Goal: Transaction & Acquisition: Purchase product/service

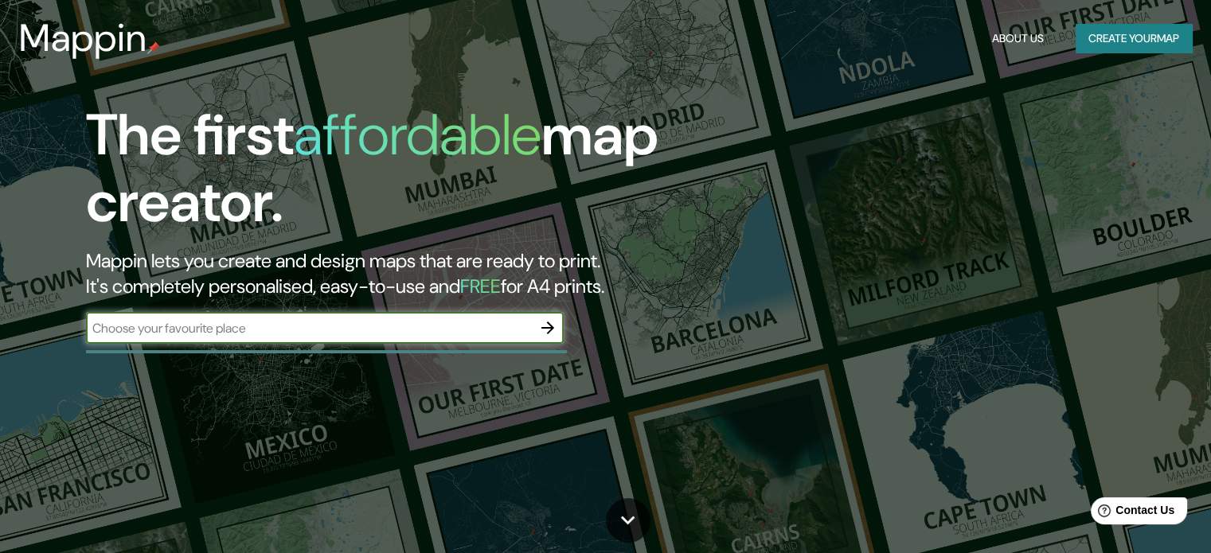
click at [320, 330] on input "text" at bounding box center [309, 328] width 446 height 18
type input "guanajuato"
click at [555, 337] on icon "button" at bounding box center [547, 327] width 19 height 19
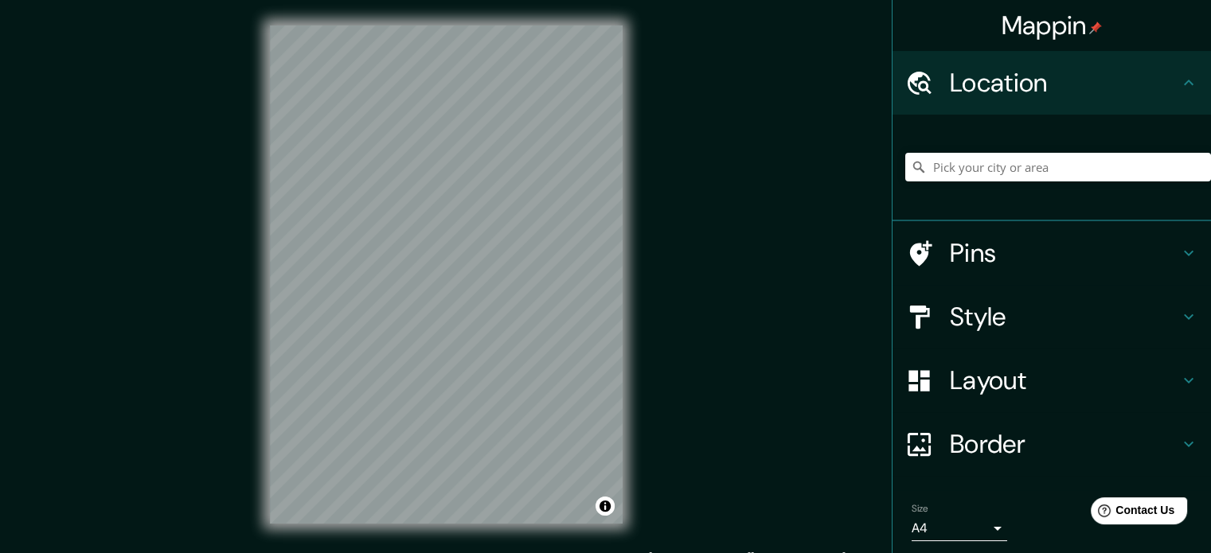
click at [1179, 261] on icon at bounding box center [1188, 253] width 19 height 19
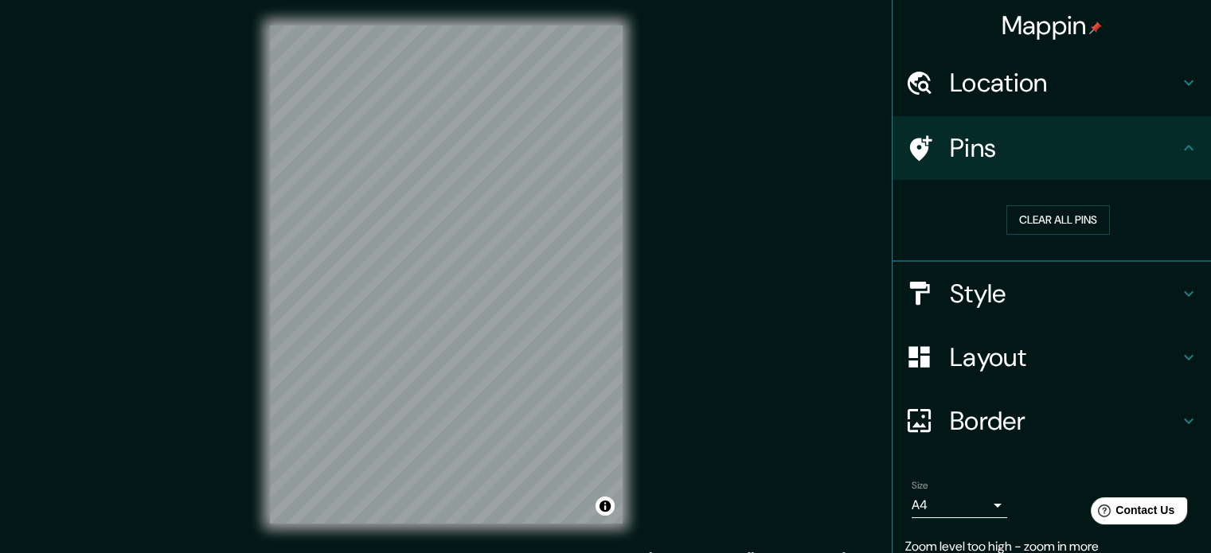
click at [1175, 168] on div "Pins" at bounding box center [1051, 148] width 318 height 64
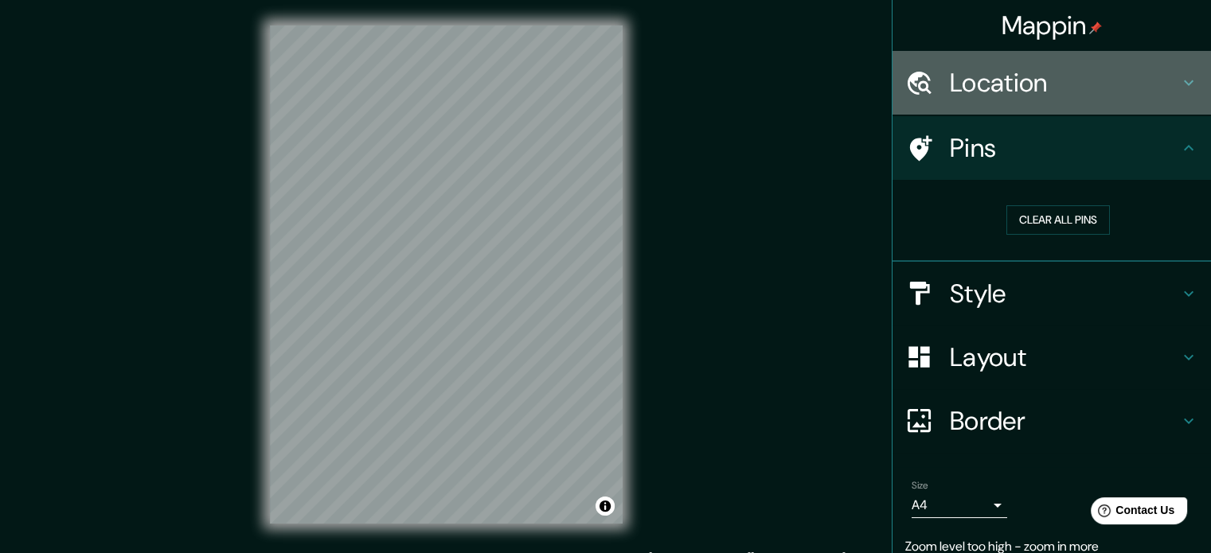
click at [1182, 108] on div "Location" at bounding box center [1051, 83] width 318 height 64
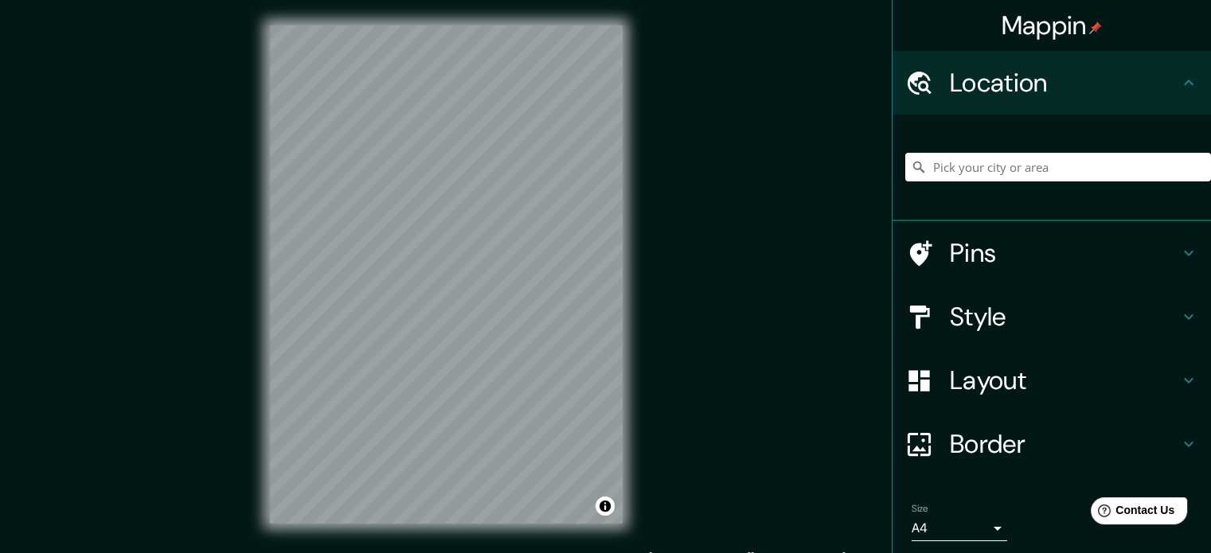
click at [964, 134] on div at bounding box center [1058, 167] width 306 height 80
click at [964, 159] on input "Pick your city or area" at bounding box center [1058, 167] width 306 height 29
type input "Guanajuato, Guanajuato, México"
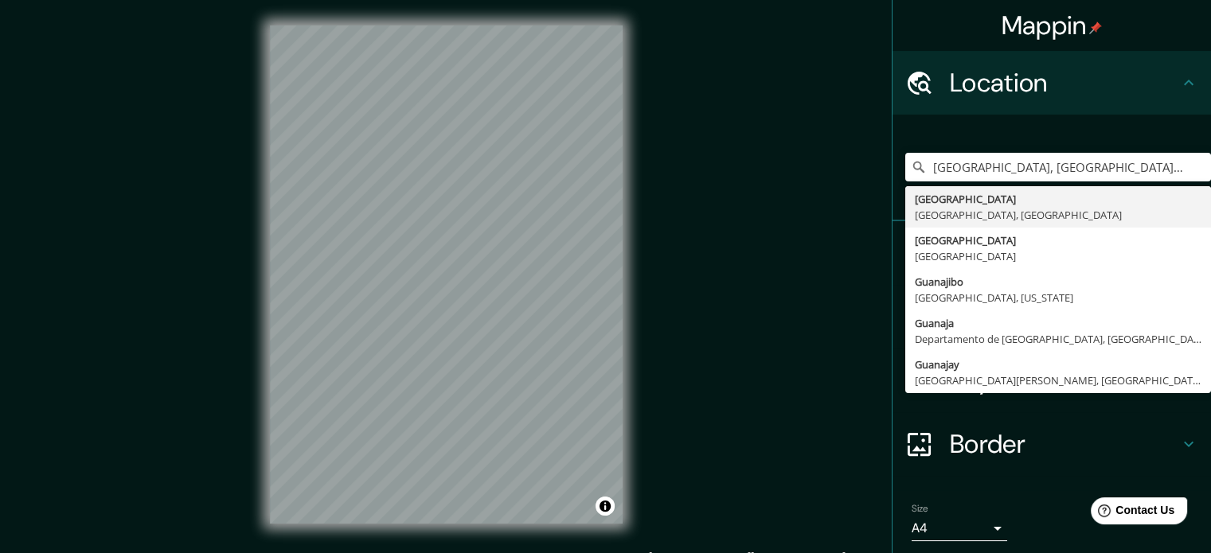
click at [836, 302] on div "Mappin Location Guanajuato, Guanajuato, México Guanajuato Guanajuato, México Gu…" at bounding box center [605, 287] width 1211 height 575
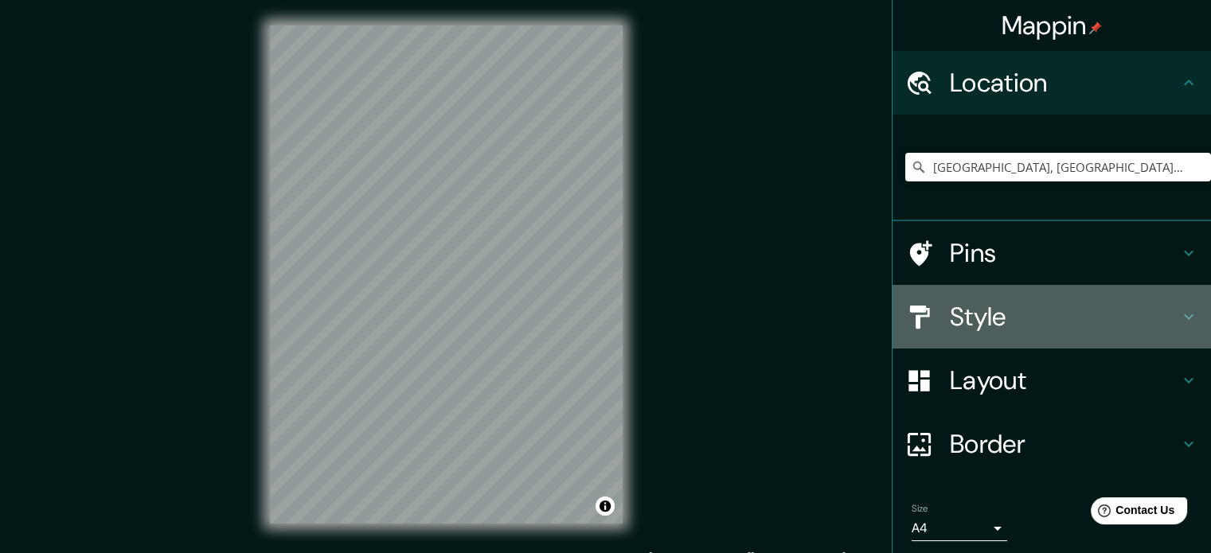
click at [1056, 315] on h4 "Style" at bounding box center [1064, 317] width 229 height 32
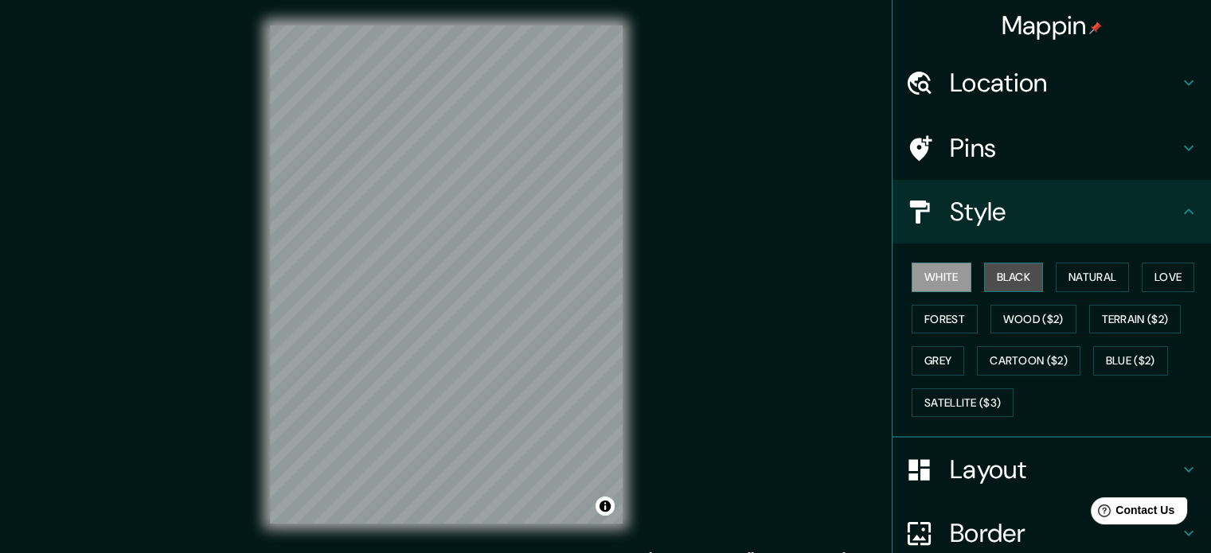
click at [1013, 283] on button "Black" at bounding box center [1014, 277] width 60 height 29
click at [911, 268] on button "White" at bounding box center [941, 277] width 60 height 29
click at [1070, 280] on button "Natural" at bounding box center [1092, 277] width 73 height 29
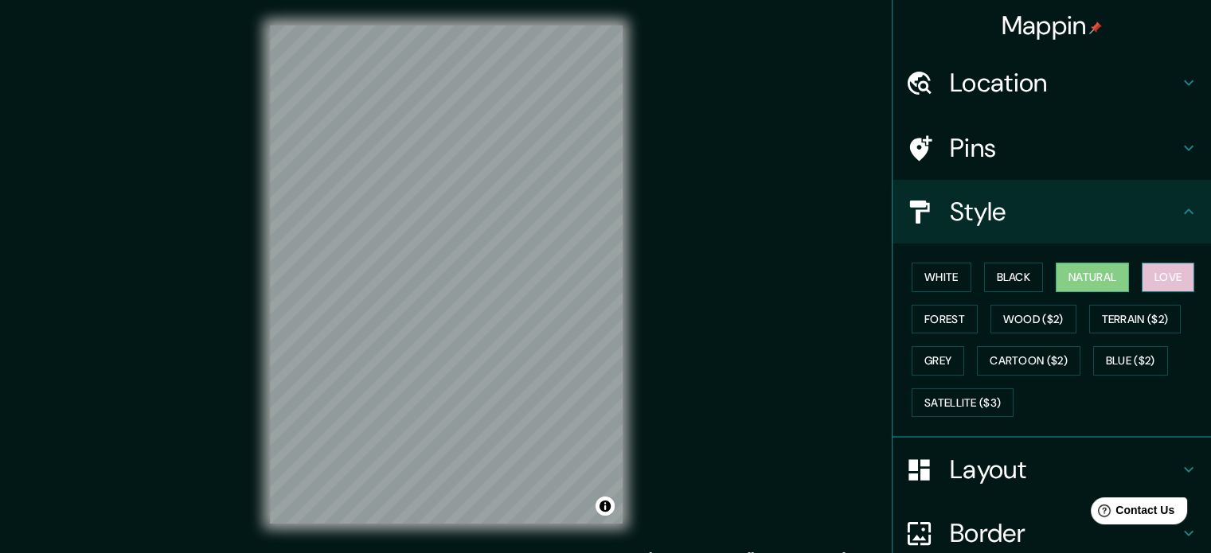
click at [1173, 279] on button "Love" at bounding box center [1167, 277] width 53 height 29
click at [942, 327] on button "Forest" at bounding box center [944, 319] width 66 height 29
click at [1105, 283] on button "Natural" at bounding box center [1092, 277] width 73 height 29
click at [930, 277] on button "White" at bounding box center [941, 277] width 60 height 29
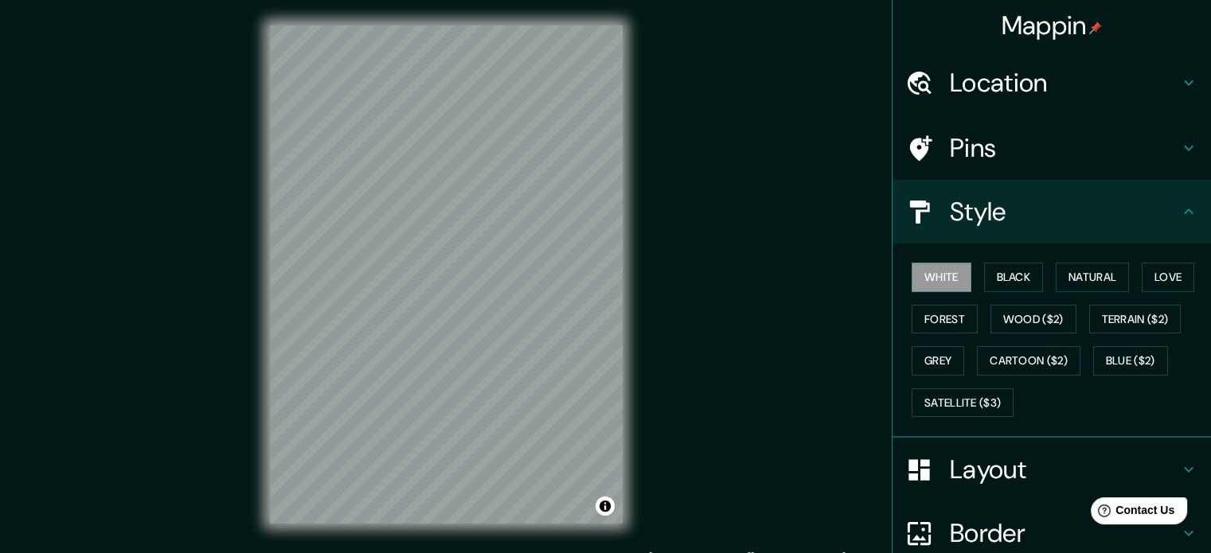
click at [1029, 207] on h4 "Style" at bounding box center [1064, 212] width 229 height 32
click at [1166, 223] on div "Style" at bounding box center [1051, 212] width 318 height 64
click at [1179, 210] on icon at bounding box center [1188, 211] width 19 height 19
click at [1174, 136] on div "Pins" at bounding box center [1051, 148] width 318 height 64
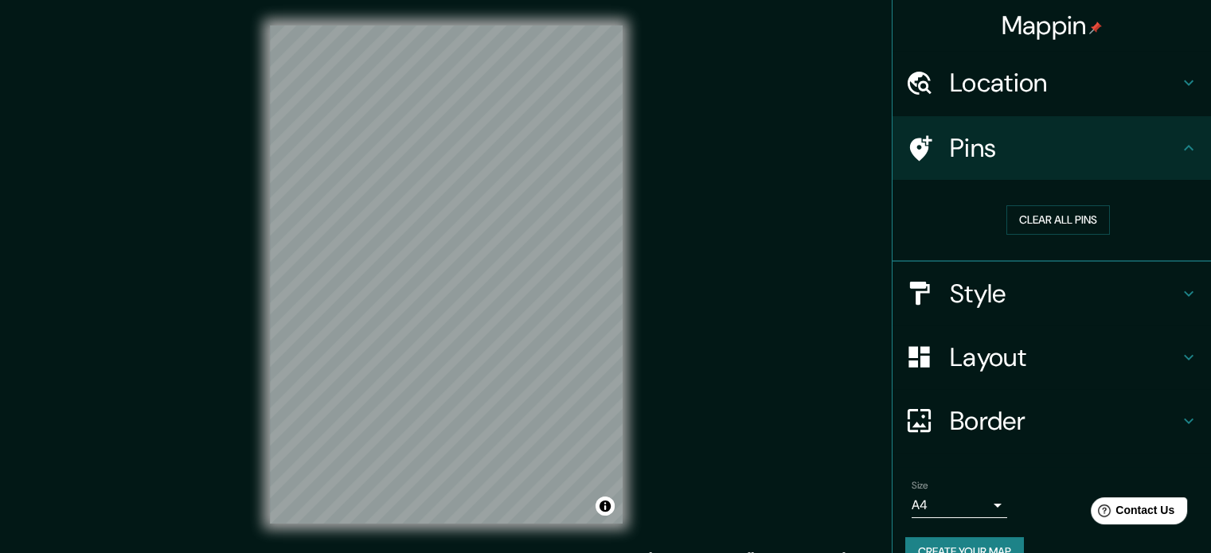
click at [1173, 136] on div "Pins" at bounding box center [1051, 148] width 318 height 64
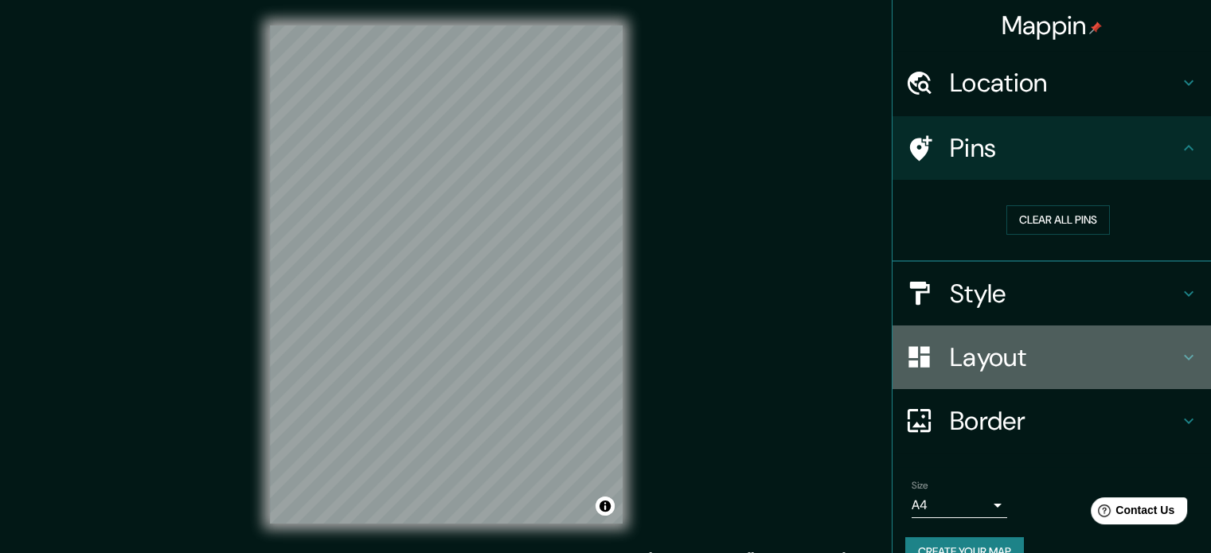
click at [1157, 346] on h4 "Layout" at bounding box center [1064, 357] width 229 height 32
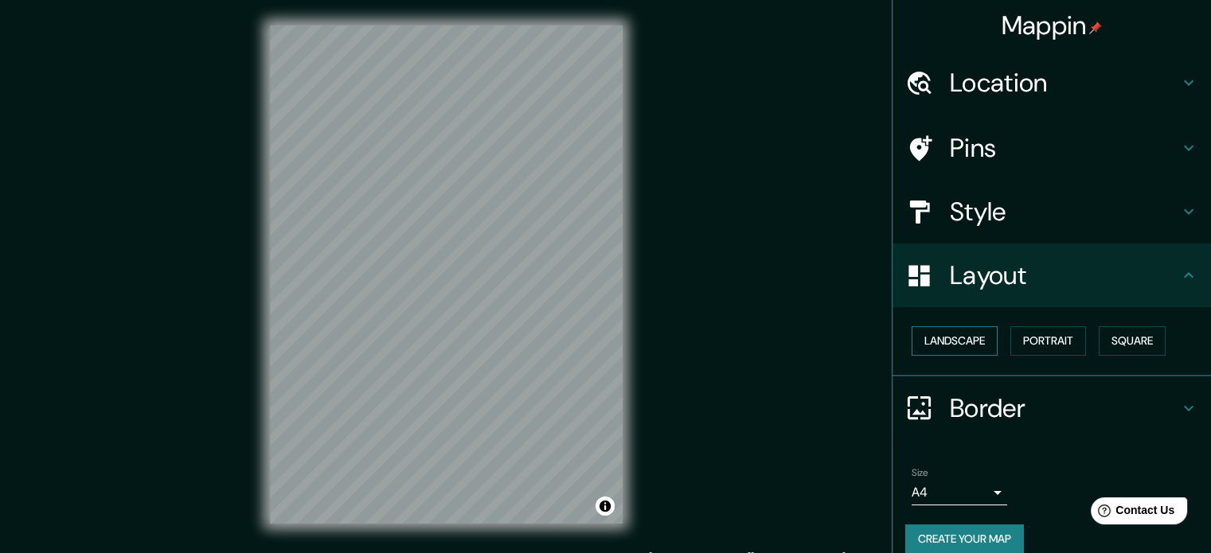
click at [958, 343] on button "Landscape" at bounding box center [954, 340] width 86 height 29
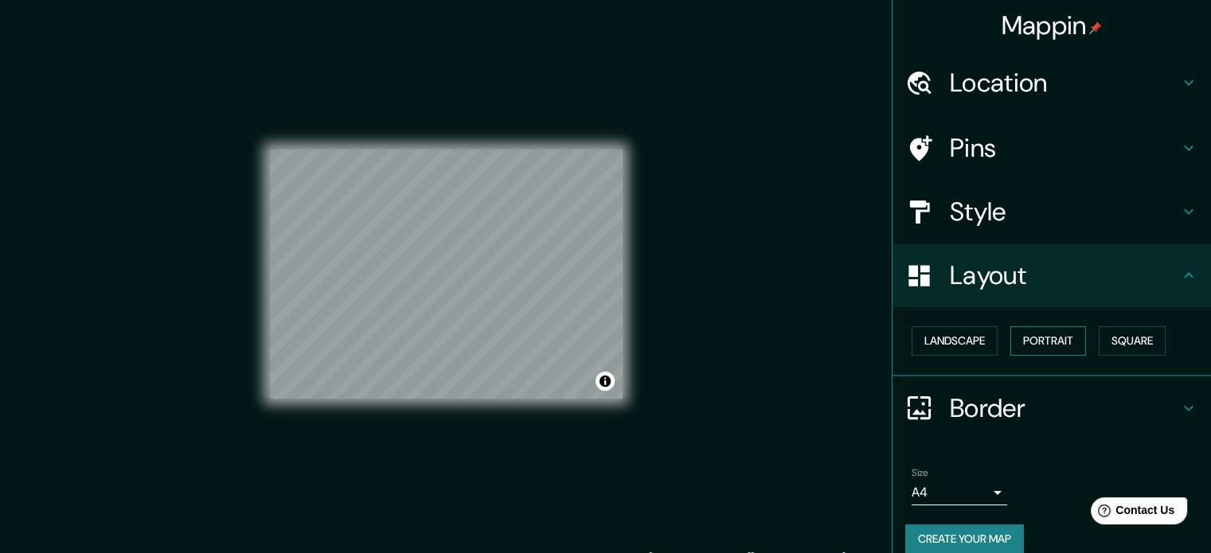
click at [1037, 343] on button "Portrait" at bounding box center [1048, 340] width 76 height 29
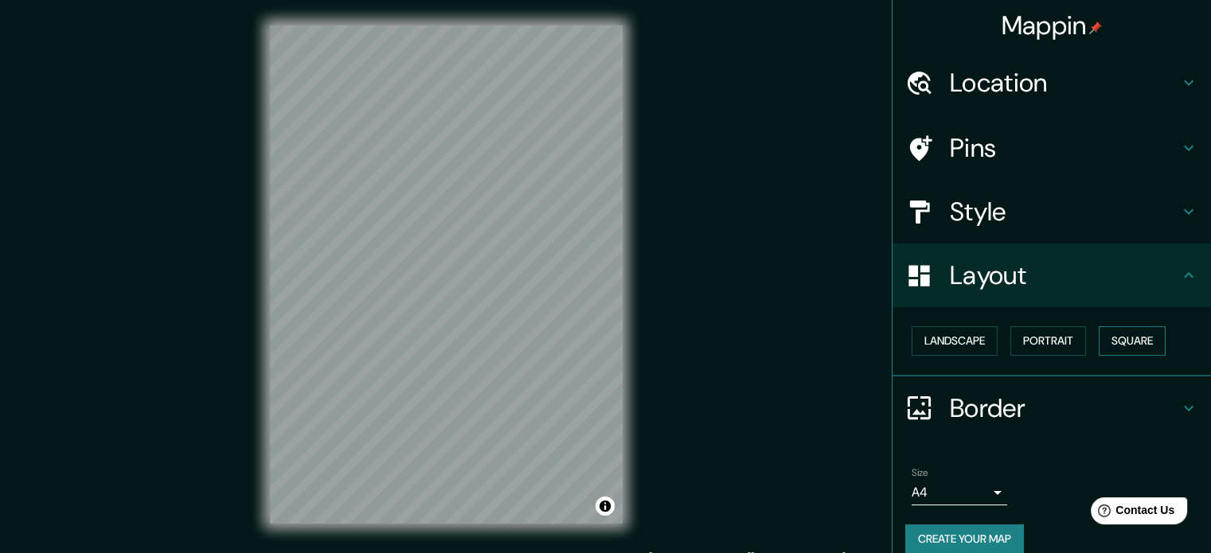
click at [1126, 341] on button "Square" at bounding box center [1131, 340] width 67 height 29
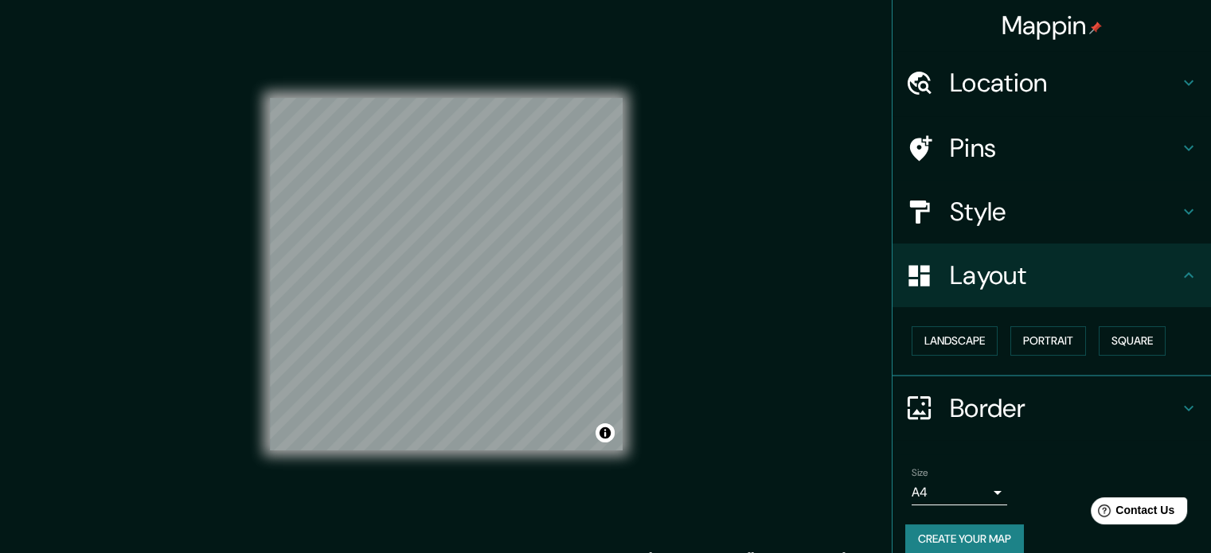
click at [1051, 357] on div "Landscape Portrait Square" at bounding box center [1058, 341] width 306 height 42
click at [1048, 349] on button "Portrait" at bounding box center [1048, 340] width 76 height 29
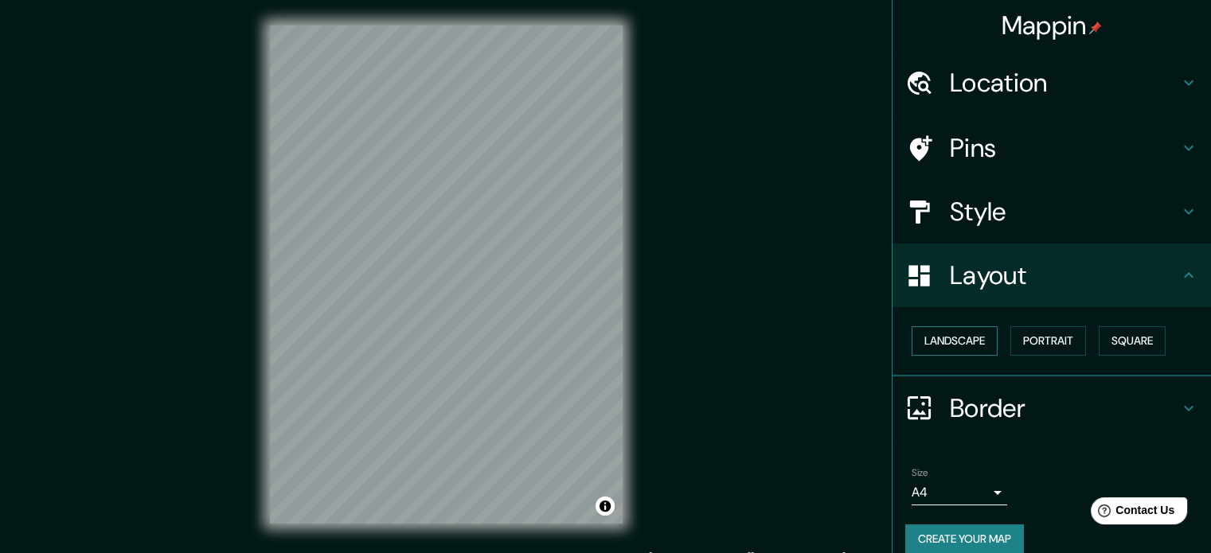
click at [959, 344] on button "Landscape" at bounding box center [954, 340] width 86 height 29
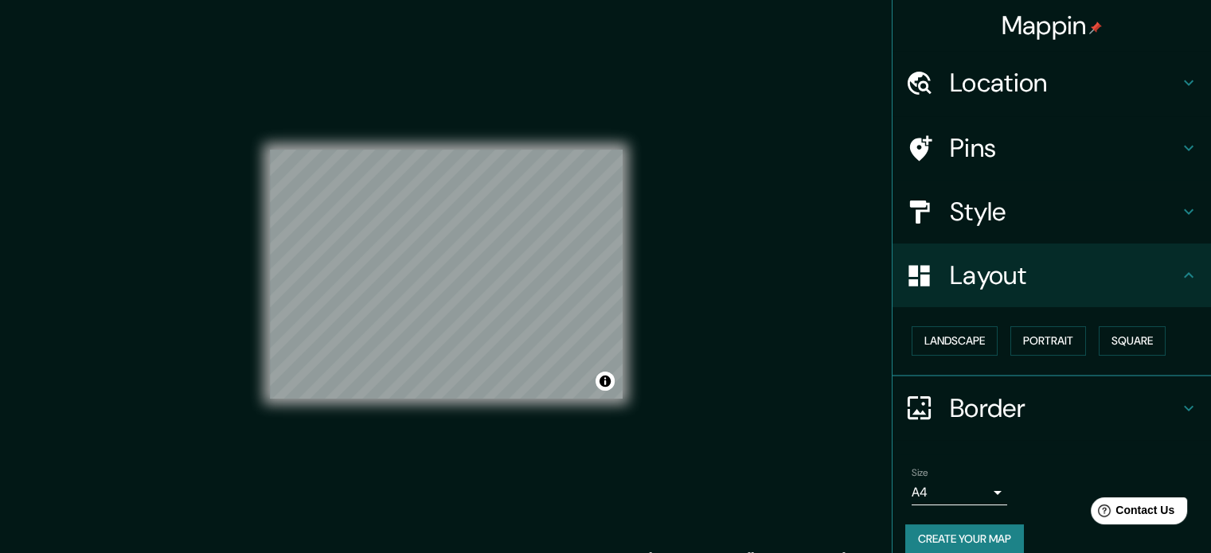
click at [1061, 399] on h4 "Border" at bounding box center [1064, 408] width 229 height 32
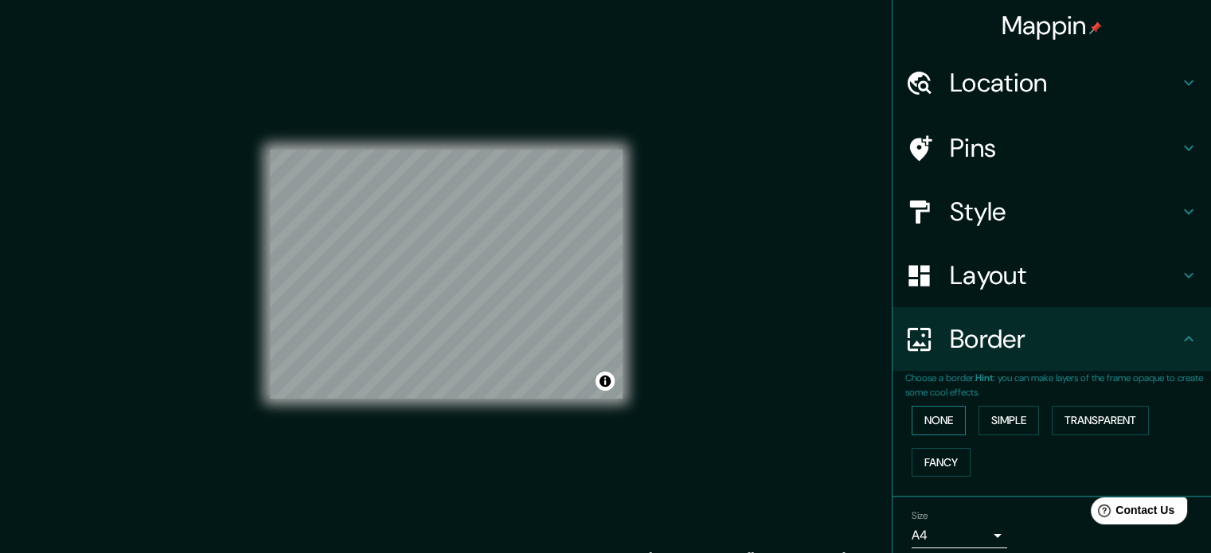
click at [920, 421] on button "None" at bounding box center [938, 420] width 54 height 29
click at [939, 426] on button "None" at bounding box center [938, 420] width 54 height 29
click at [1013, 425] on button "Simple" at bounding box center [1008, 420] width 60 height 29
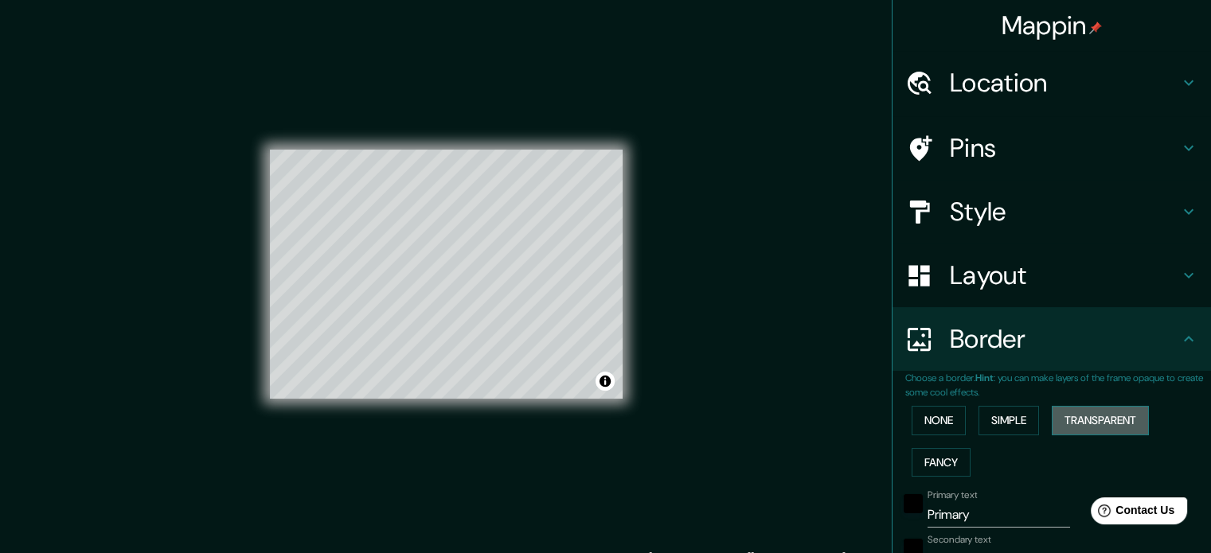
click at [1091, 426] on button "Transparent" at bounding box center [1100, 420] width 97 height 29
click at [930, 452] on button "Fancy" at bounding box center [940, 462] width 59 height 29
click at [1030, 427] on button "Simple" at bounding box center [1008, 420] width 60 height 29
click at [942, 419] on button "None" at bounding box center [938, 420] width 54 height 29
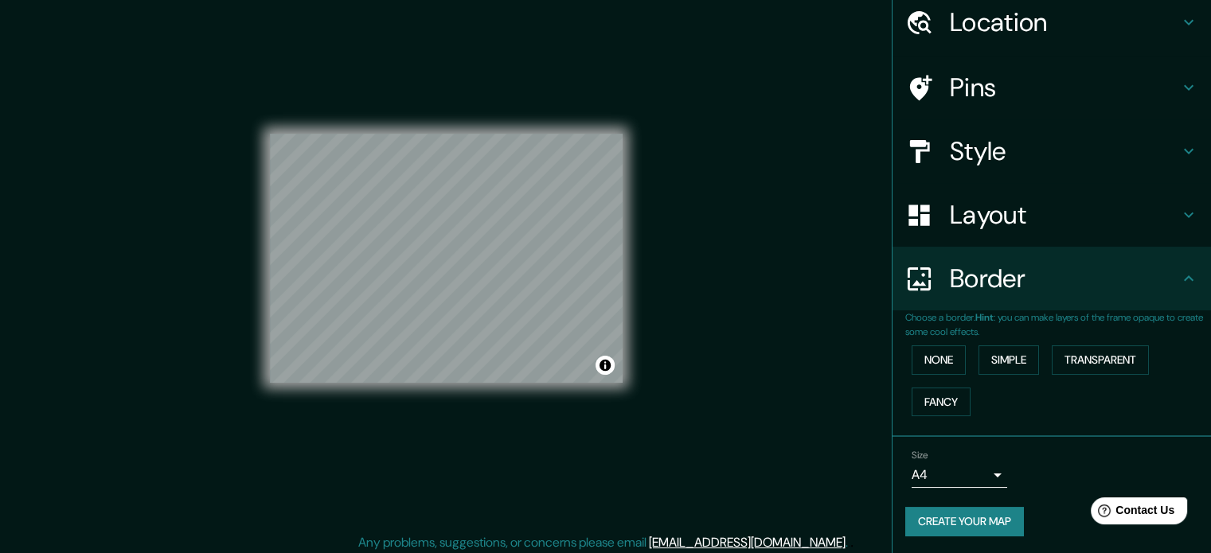
scroll to position [21, 0]
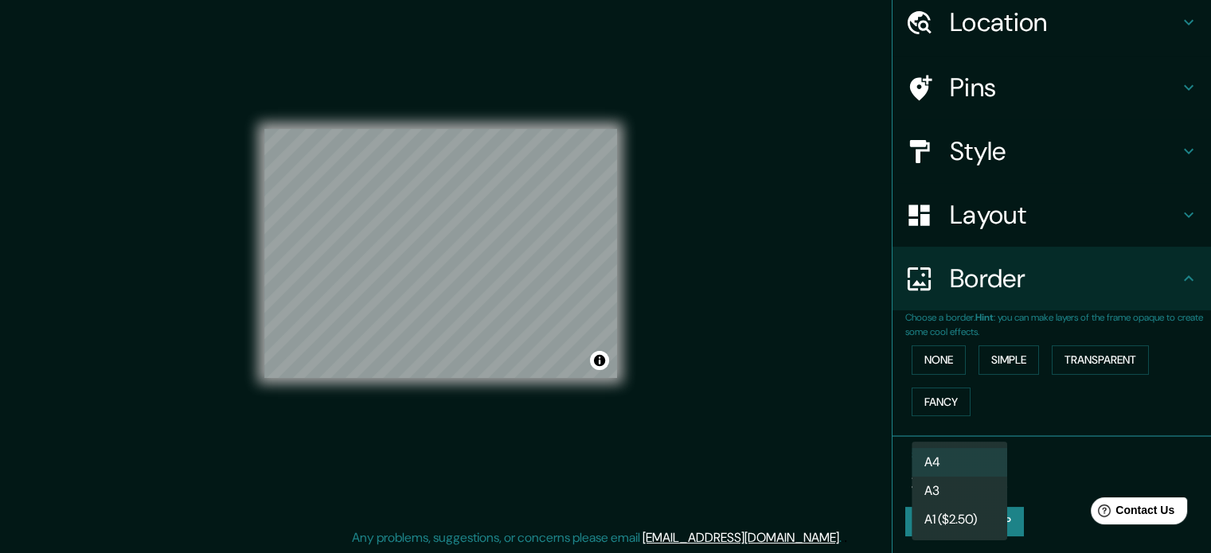
click at [978, 471] on body "Mappin Location Guanajuato, Guanajuato, México Guanajuato Guanajuato, México Gu…" at bounding box center [605, 255] width 1211 height 553
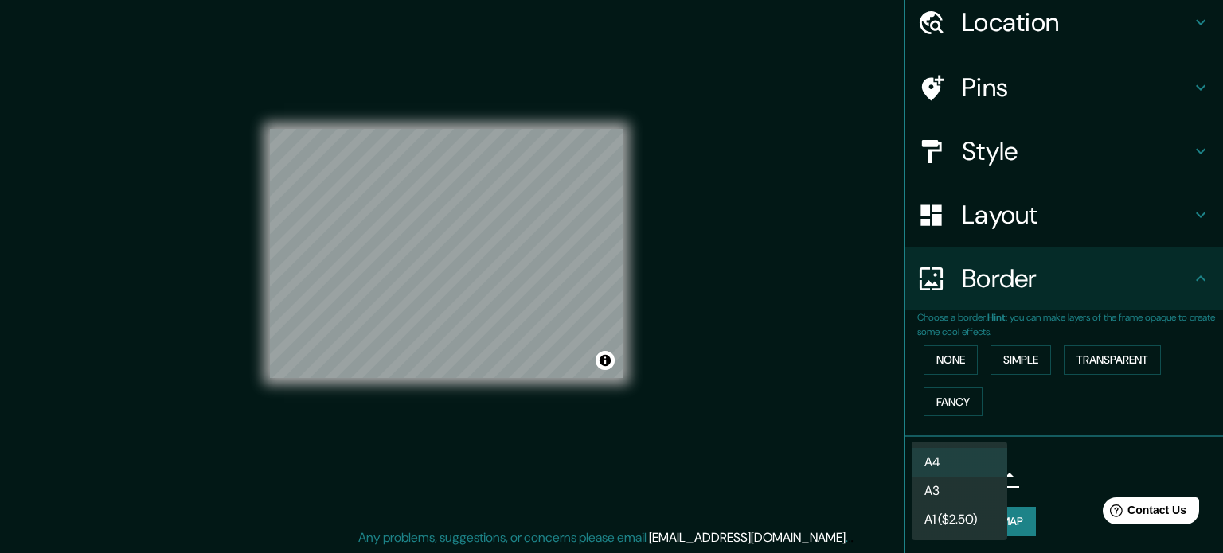
click at [1030, 457] on div at bounding box center [611, 276] width 1223 height 553
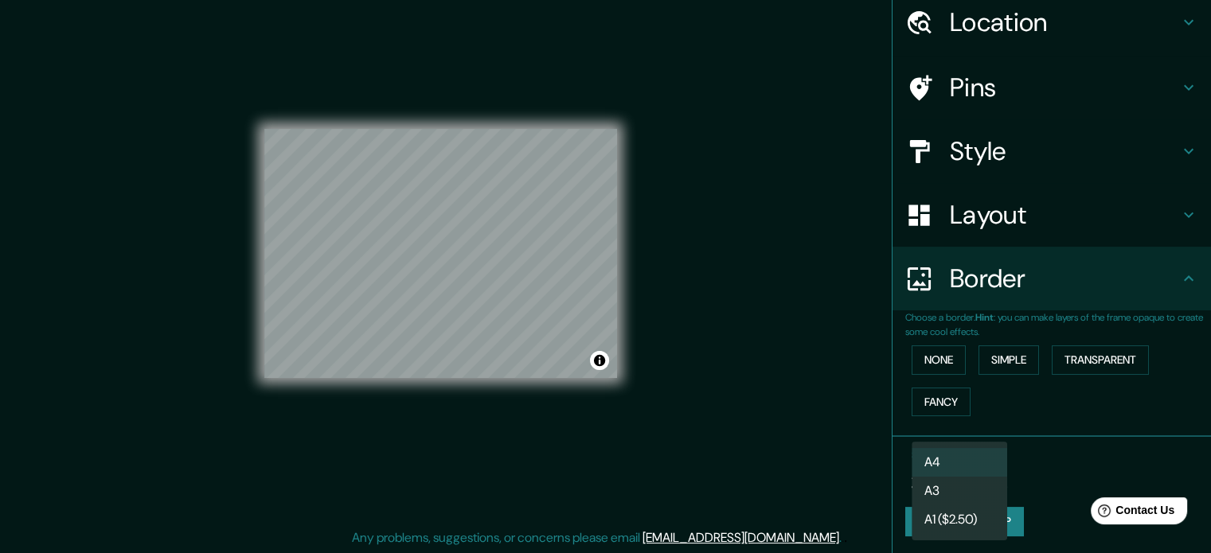
click at [981, 477] on body "Mappin Location Guanajuato, Guanajuato, México Guanajuato Guanajuato, México Gu…" at bounding box center [605, 255] width 1211 height 553
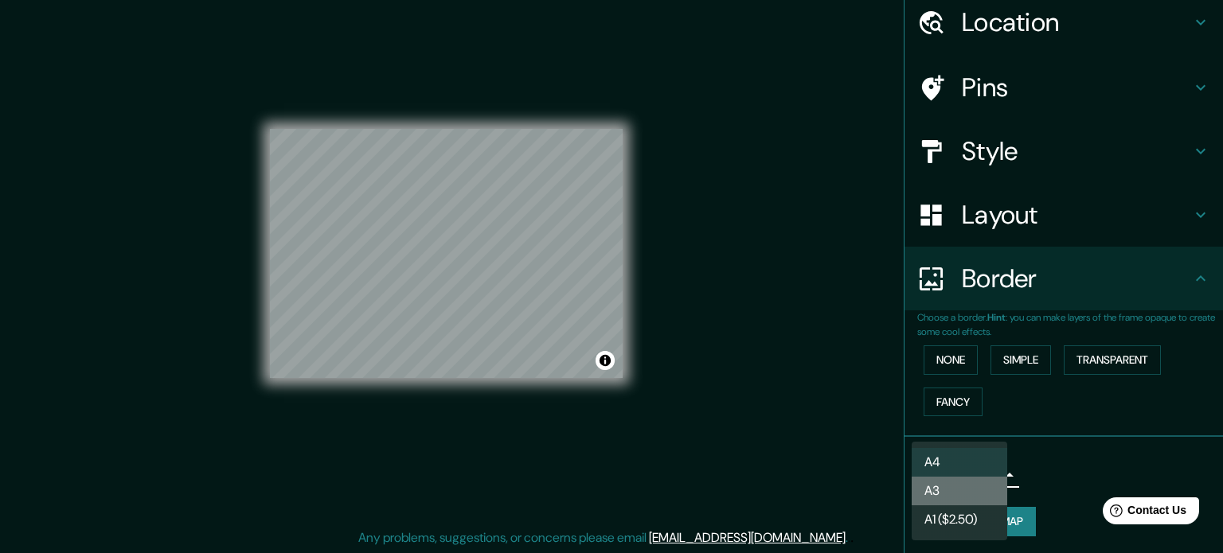
click at [968, 487] on li "A3" at bounding box center [959, 491] width 96 height 29
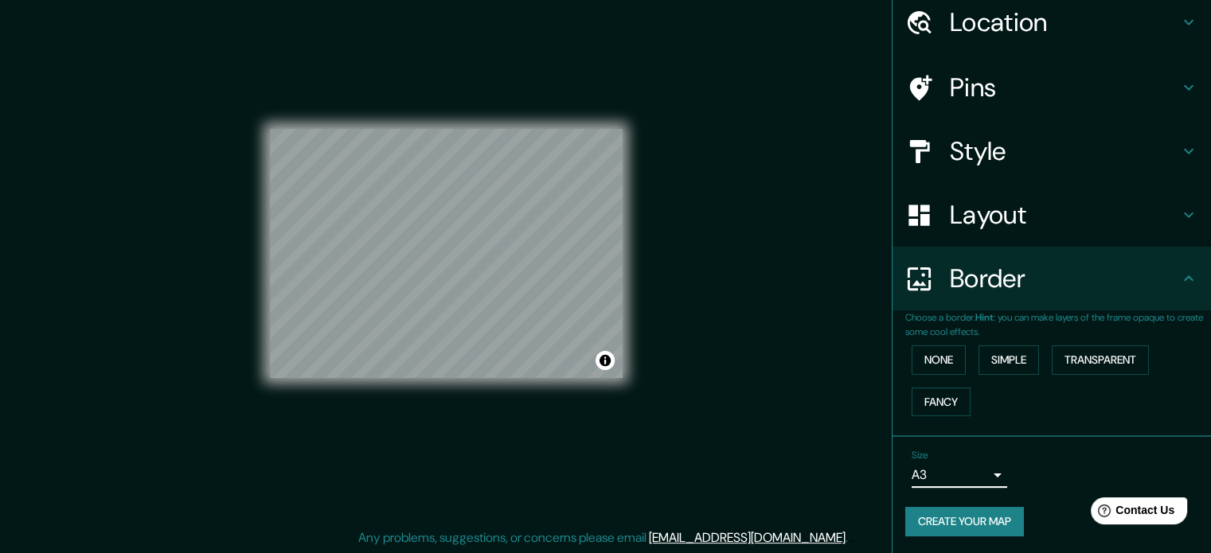
click at [981, 477] on body "Mappin Location Guanajuato, Guanajuato, México Guanajuato Guanajuato, México Gu…" at bounding box center [605, 255] width 1211 height 553
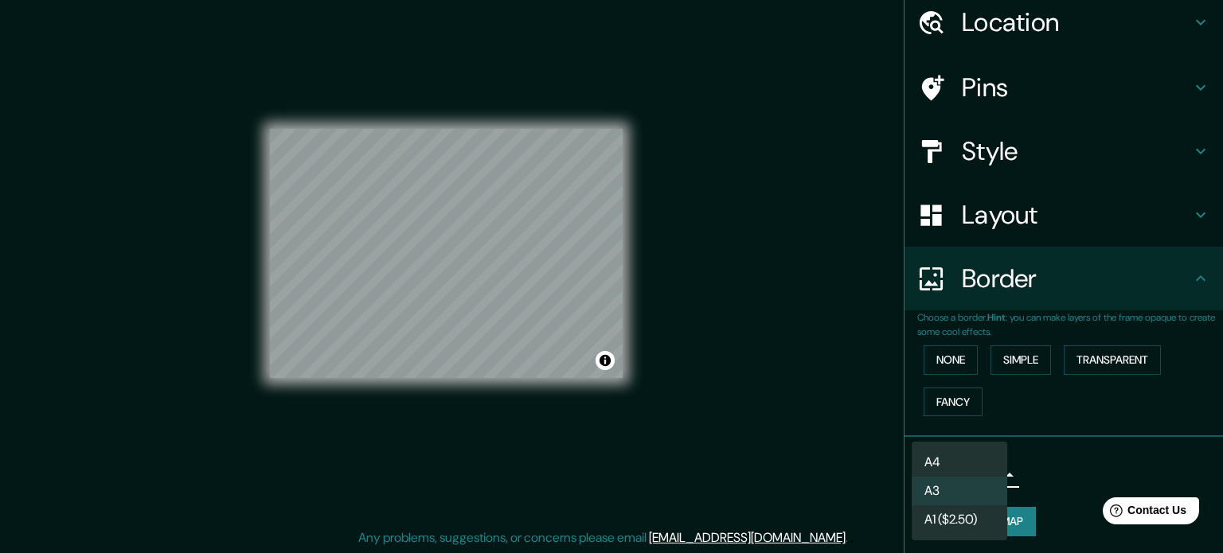
click at [981, 466] on li "A4" at bounding box center [959, 462] width 96 height 29
type input "single"
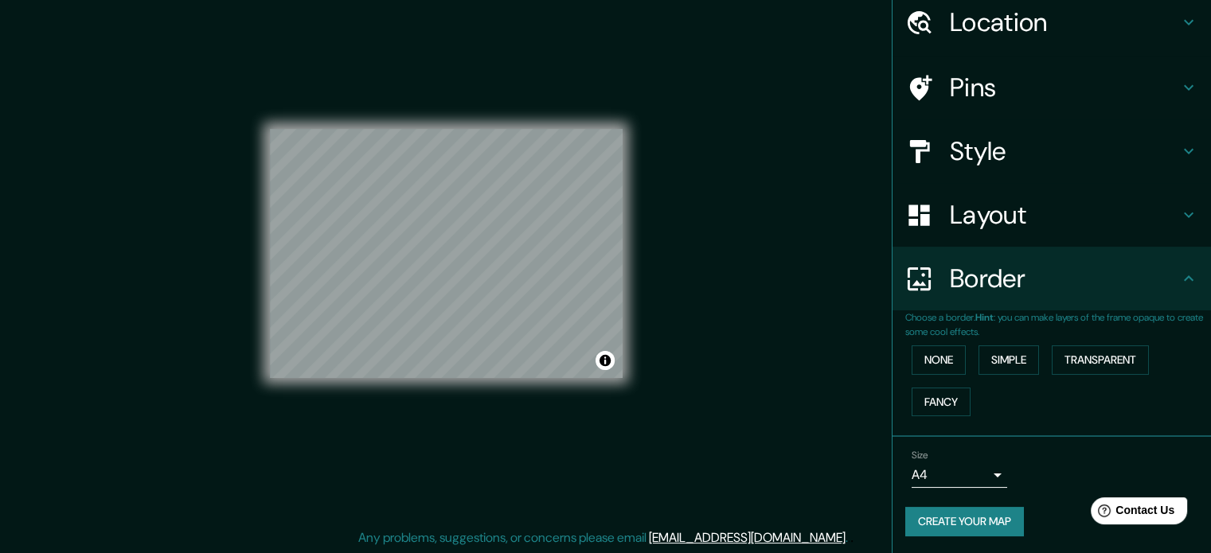
click at [981, 522] on button "Create your map" at bounding box center [964, 521] width 119 height 29
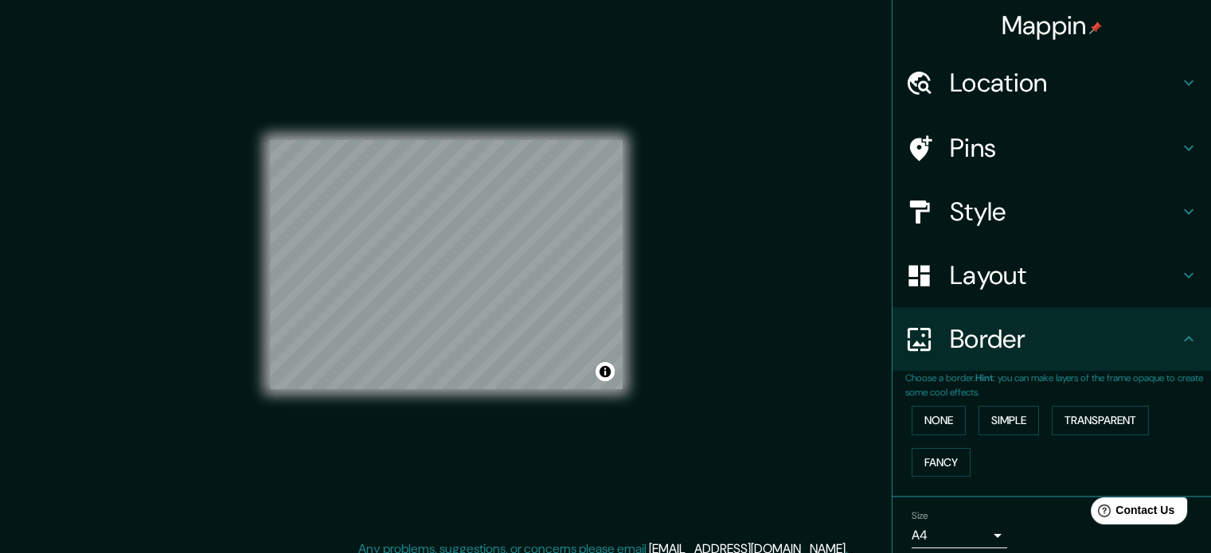
scroll to position [0, 0]
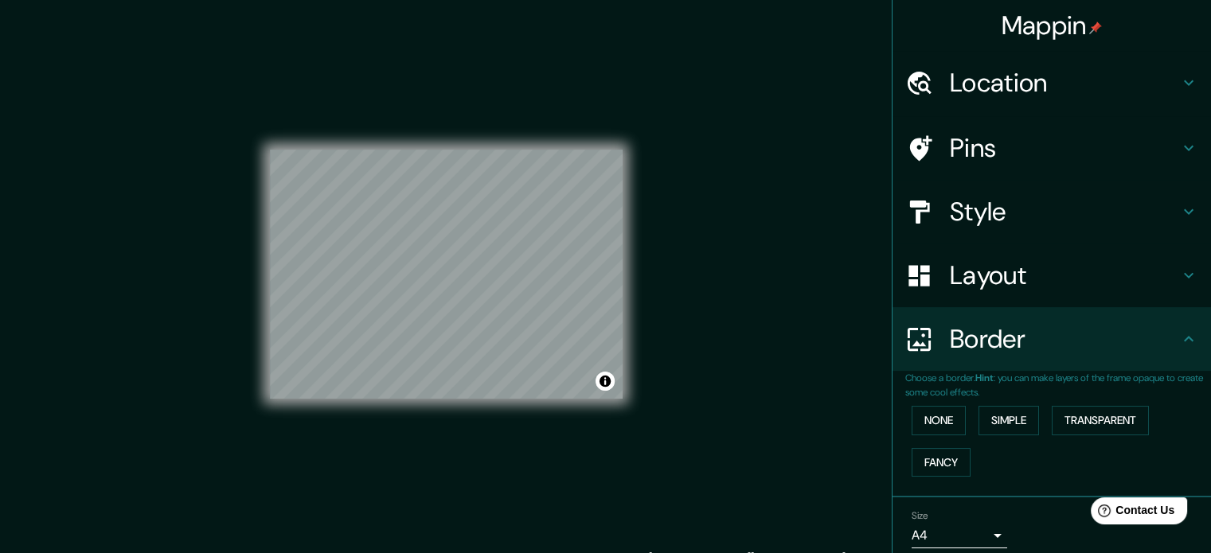
click at [1120, 90] on h4 "Location" at bounding box center [1064, 83] width 229 height 32
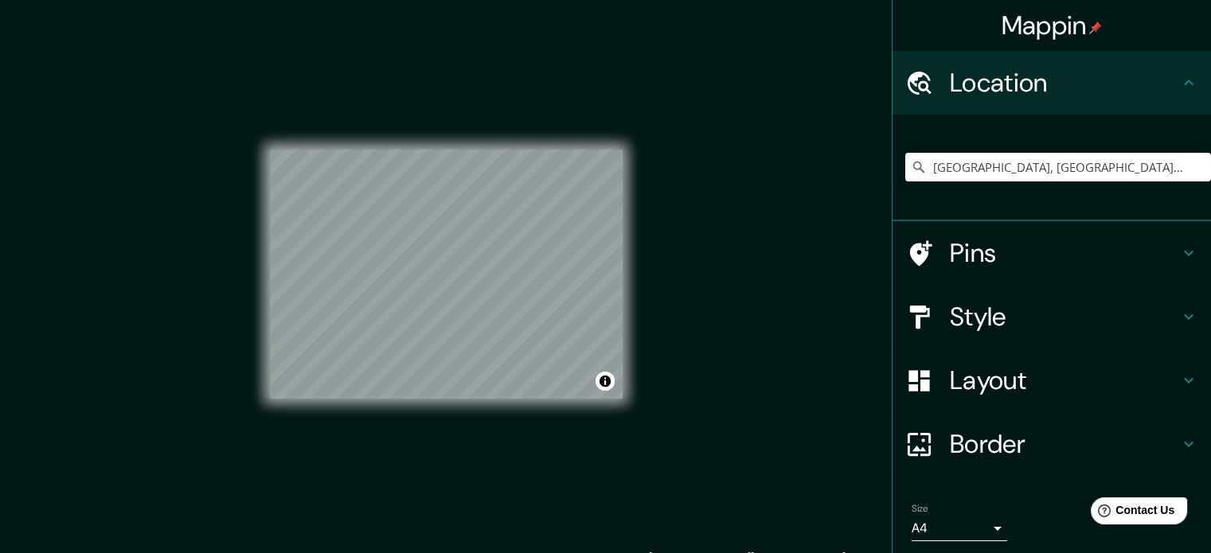
click at [1095, 279] on div "Pins" at bounding box center [1051, 253] width 318 height 64
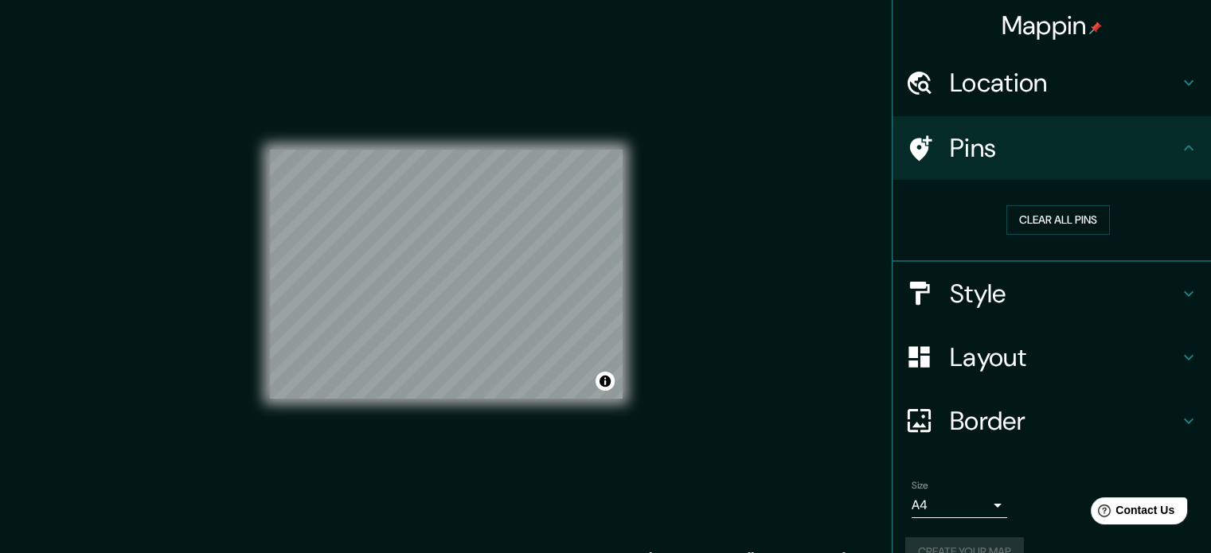
click at [1077, 270] on div "Style" at bounding box center [1051, 294] width 318 height 64
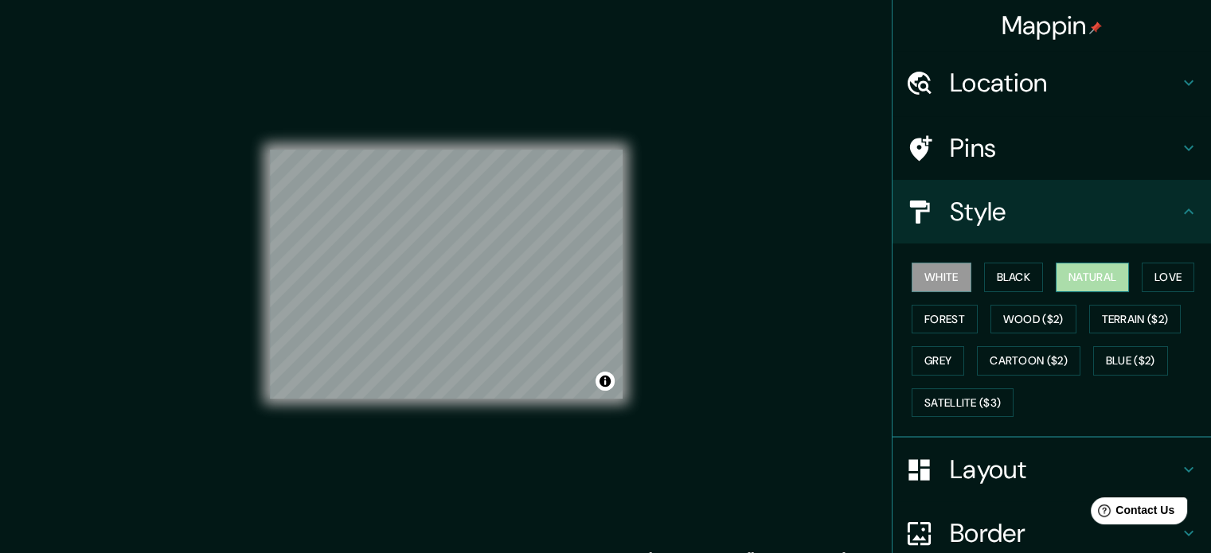
click at [1060, 276] on button "Natural" at bounding box center [1092, 277] width 73 height 29
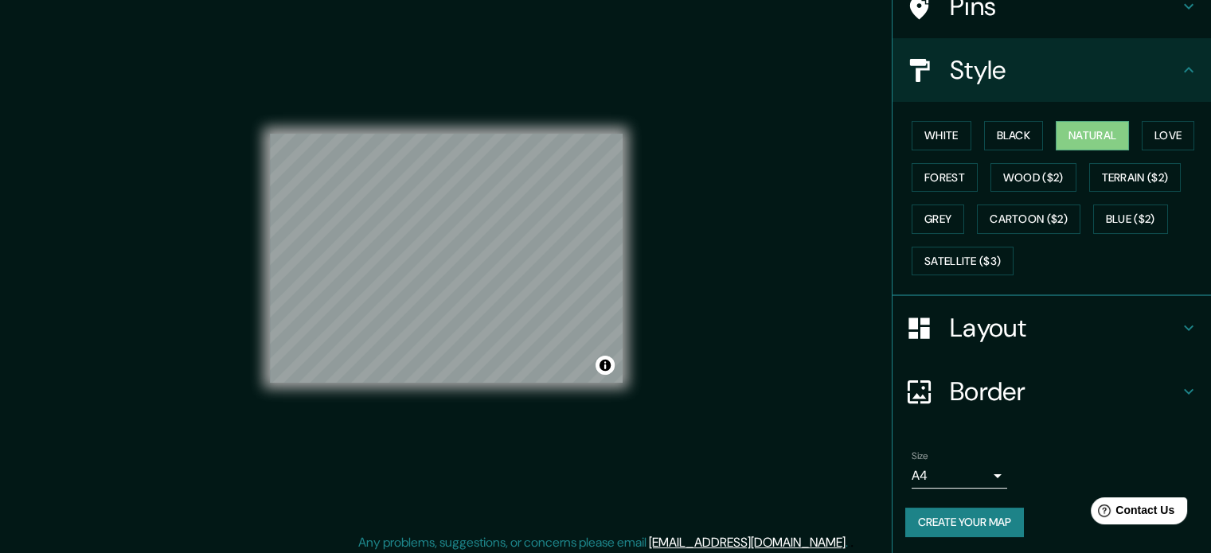
scroll to position [21, 0]
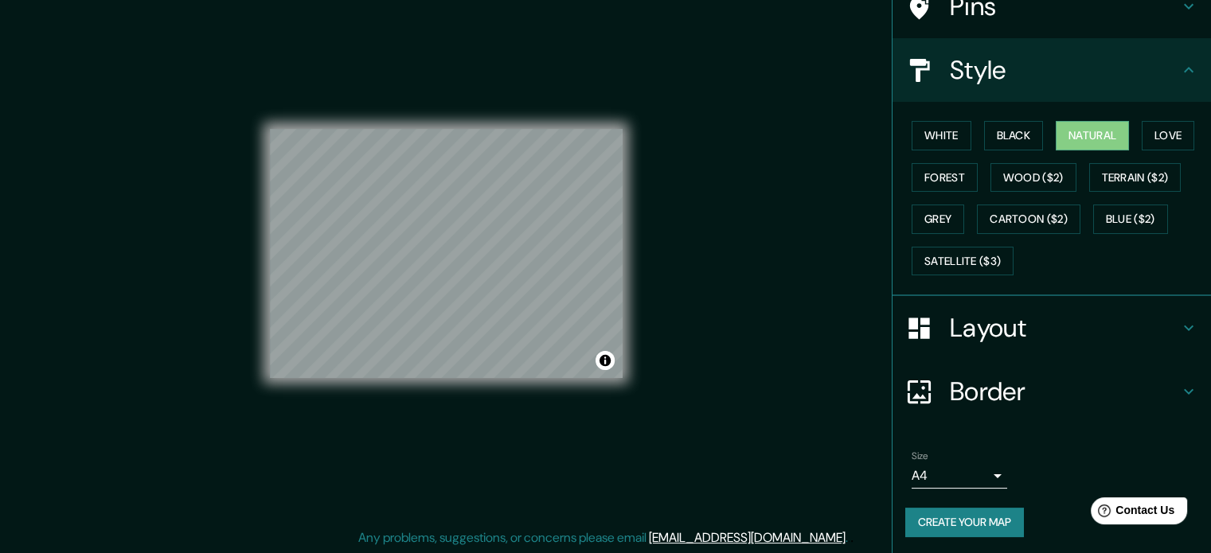
click at [976, 519] on button "Create your map" at bounding box center [964, 522] width 119 height 29
click at [964, 525] on button "Create your map" at bounding box center [964, 522] width 119 height 29
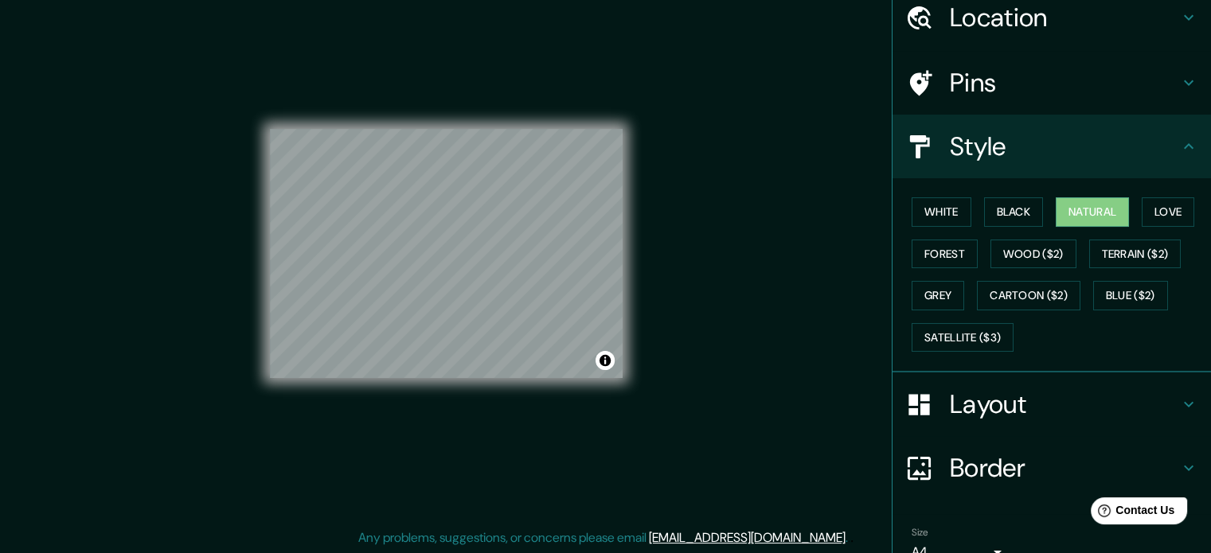
scroll to position [0, 0]
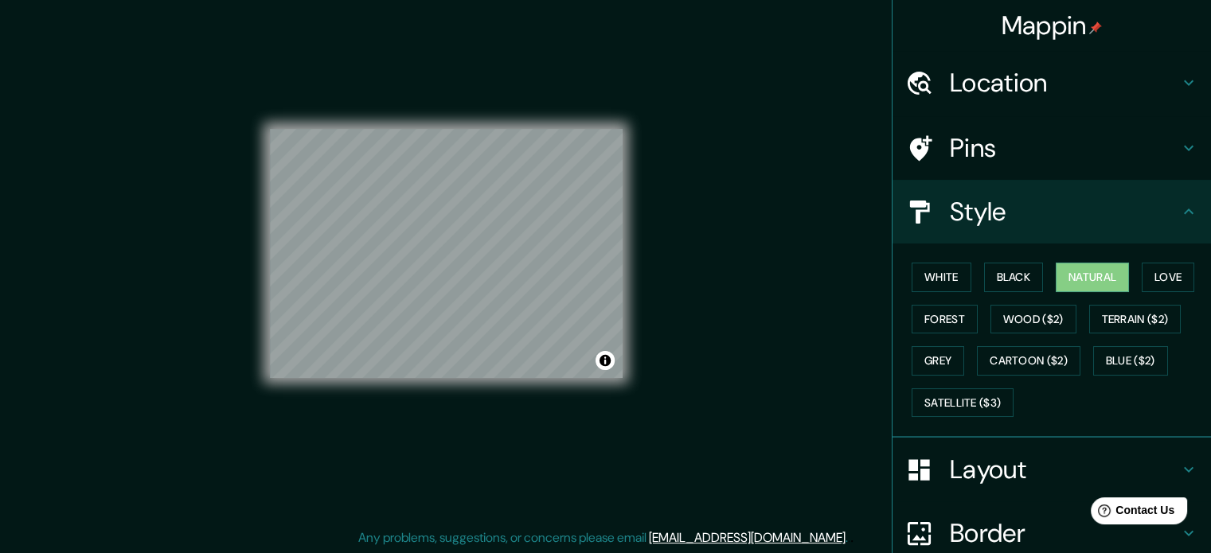
click at [1179, 216] on icon at bounding box center [1188, 211] width 19 height 19
click at [1147, 197] on h4 "Style" at bounding box center [1064, 212] width 229 height 32
click at [992, 162] on h4 "Pins" at bounding box center [1064, 148] width 229 height 32
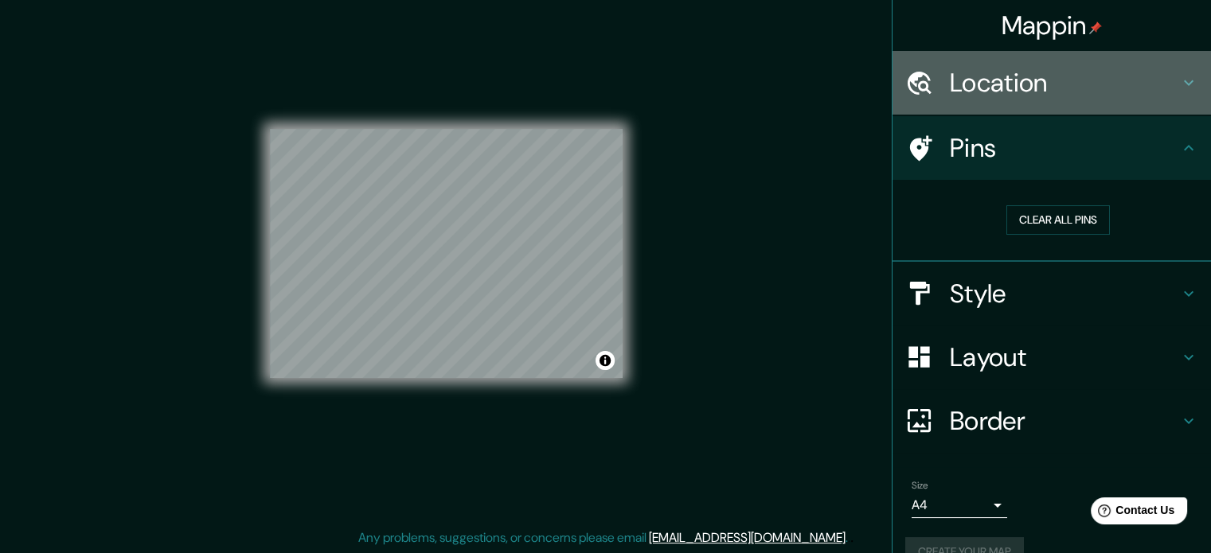
click at [1011, 88] on h4 "Location" at bounding box center [1064, 83] width 229 height 32
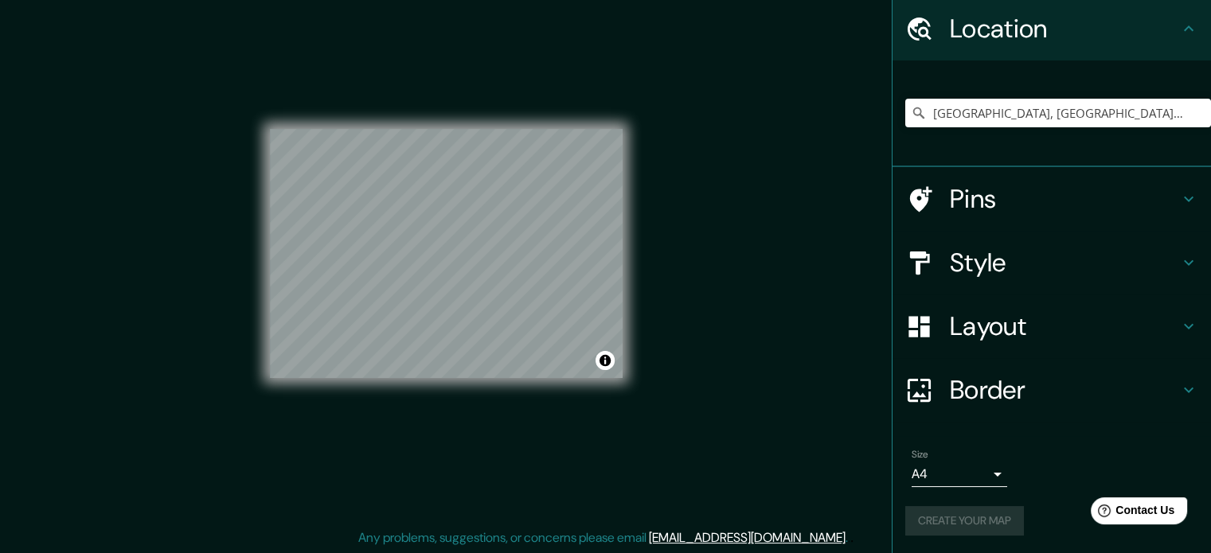
click at [1015, 386] on h4 "Border" at bounding box center [1064, 390] width 229 height 32
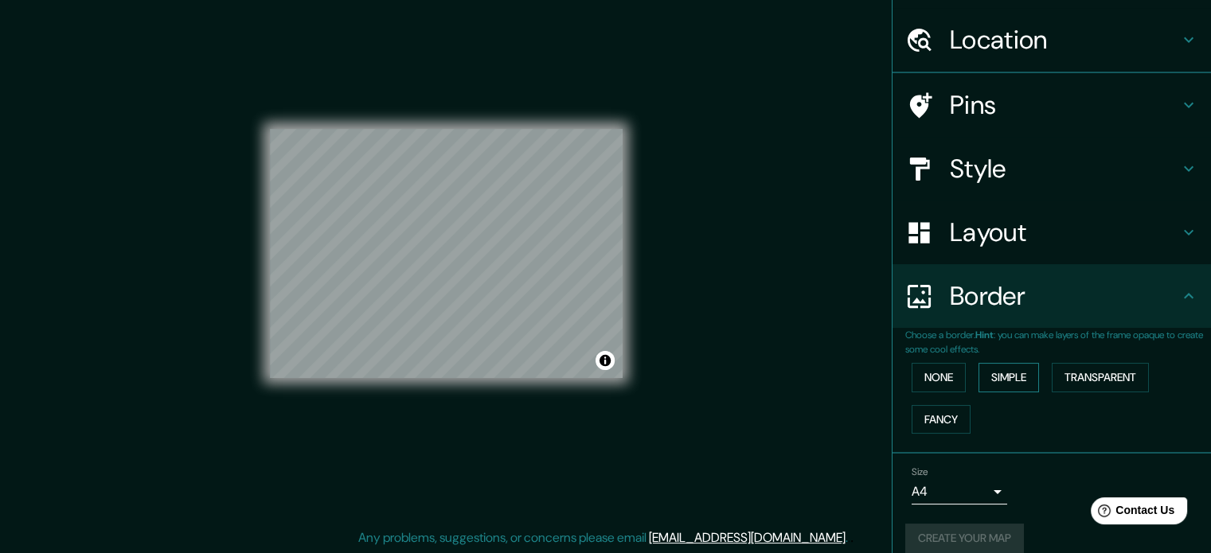
scroll to position [54, 0]
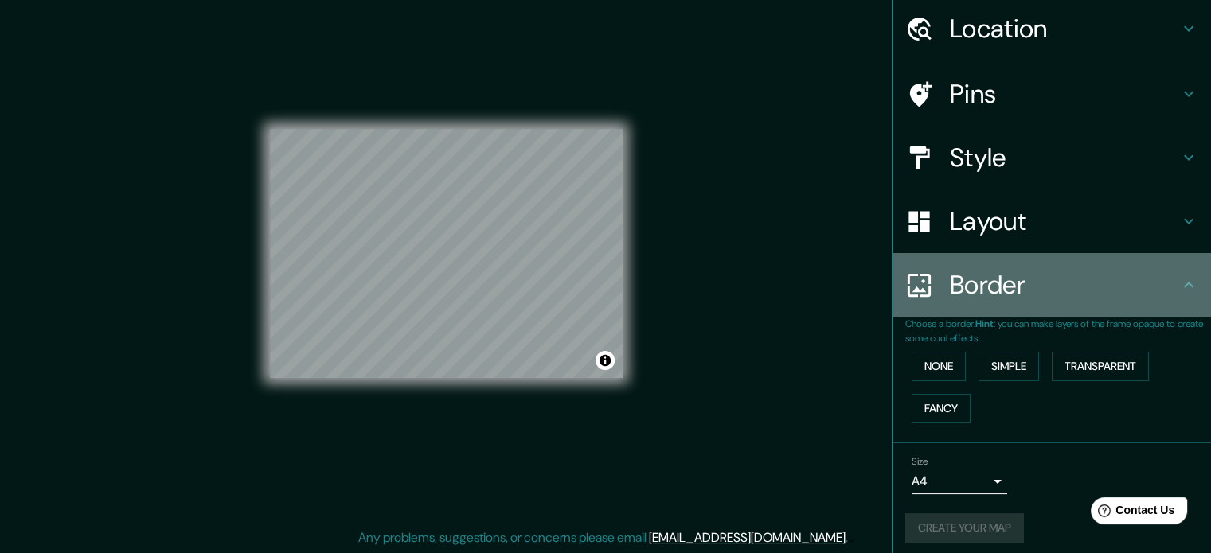
click at [1032, 273] on h4 "Border" at bounding box center [1064, 285] width 229 height 32
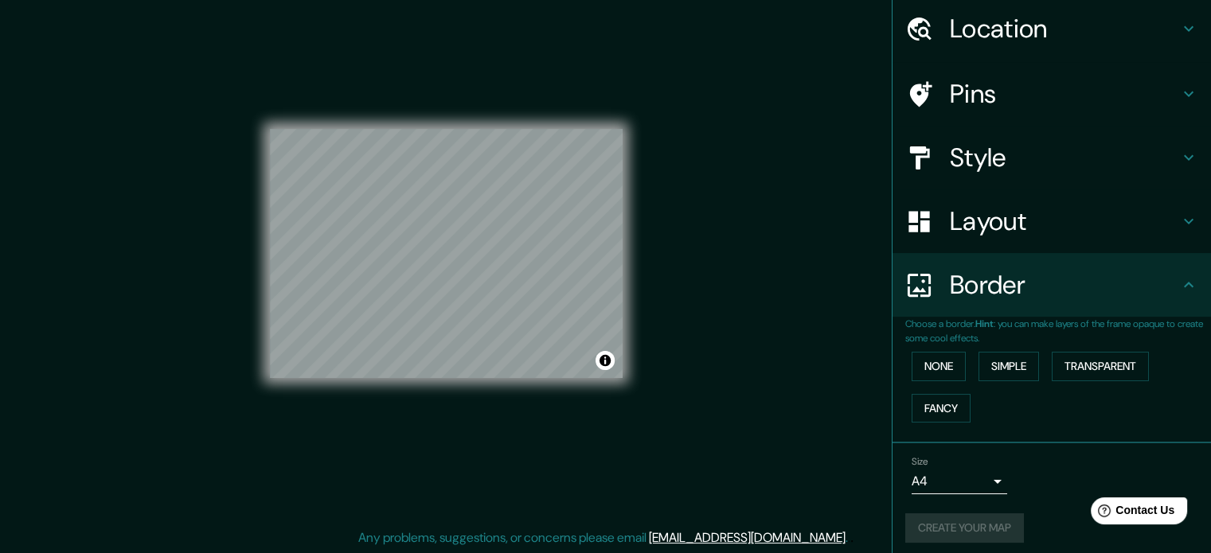
click at [1181, 286] on icon at bounding box center [1188, 284] width 19 height 19
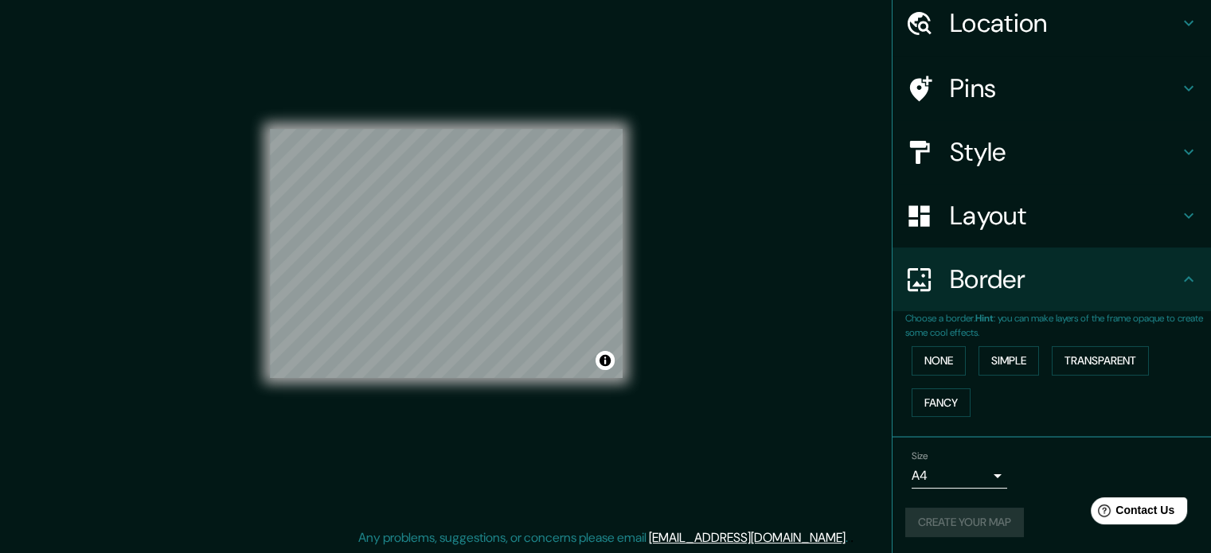
scroll to position [60, 0]
click at [610, 360] on button "Toggle attribution" at bounding box center [604, 360] width 19 height 19
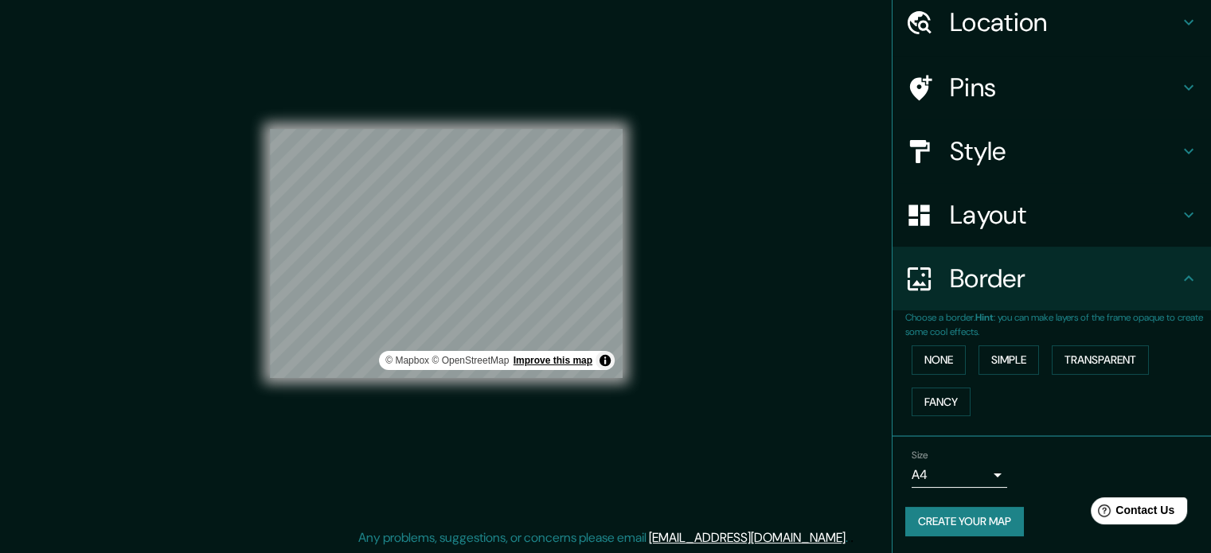
click at [544, 361] on link "Improve this map" at bounding box center [552, 360] width 79 height 11
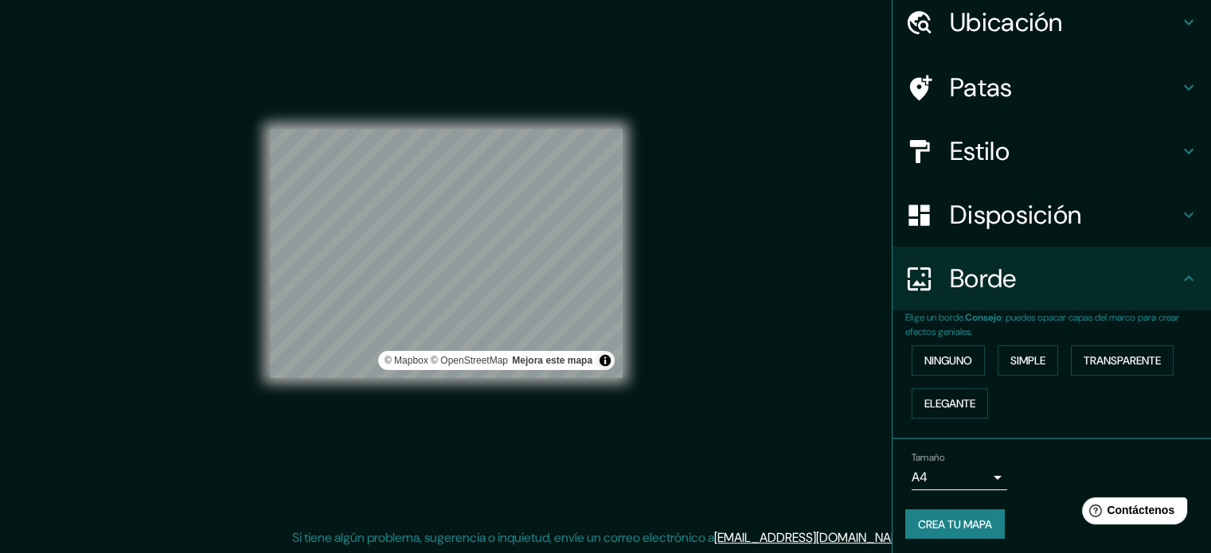
scroll to position [64, 0]
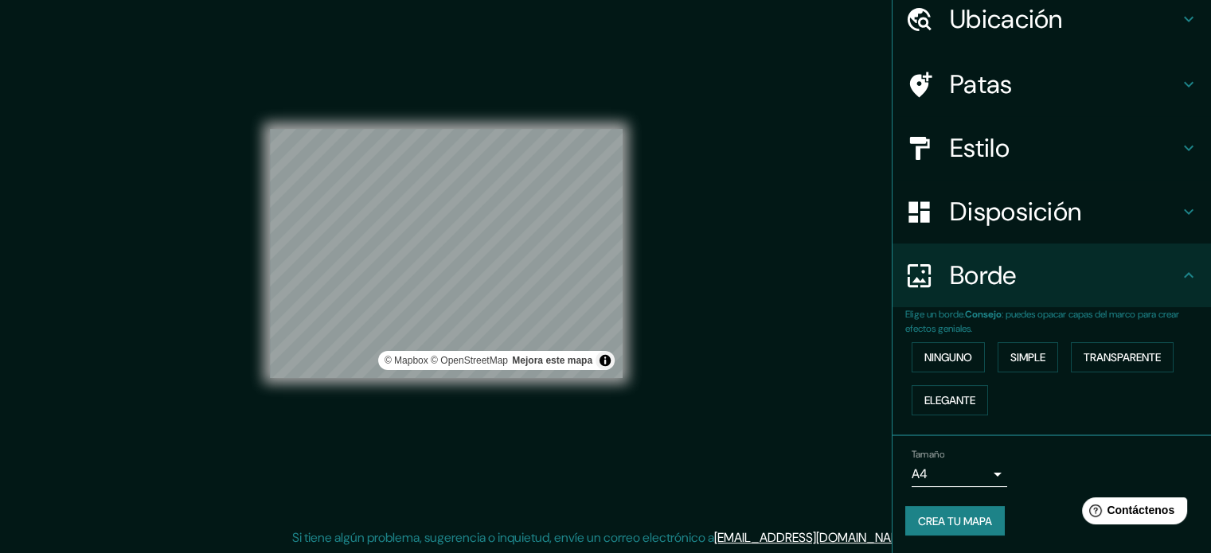
click at [977, 482] on body "Mappin Ubicación Guanajuato, Guanajuato, México Guanajuato Guanajuato, México G…" at bounding box center [605, 255] width 1211 height 553
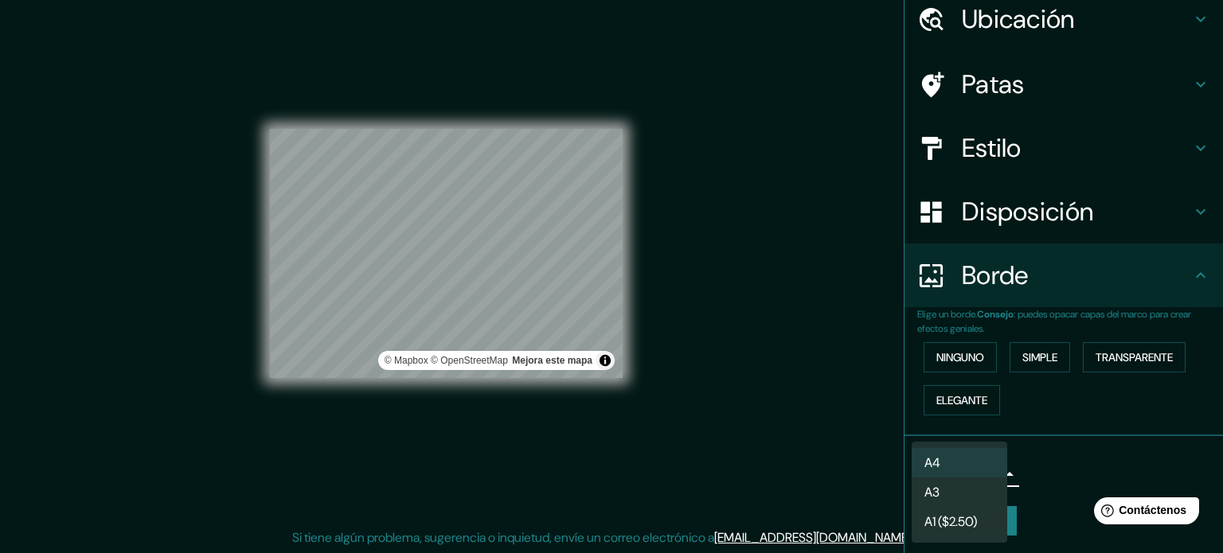
click at [974, 471] on li "A4" at bounding box center [959, 462] width 96 height 29
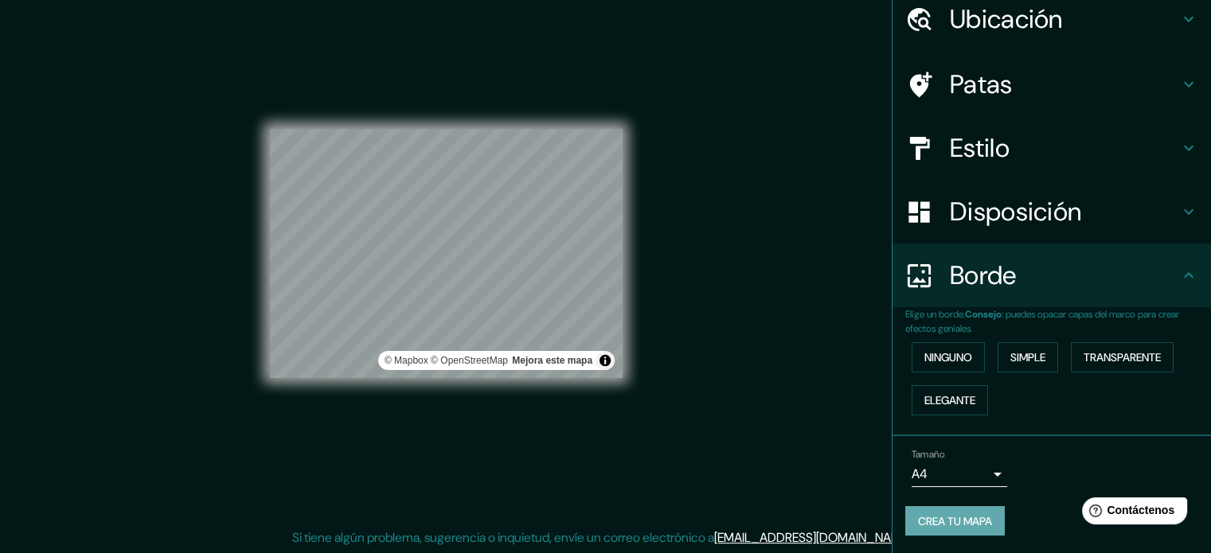
click at [987, 509] on button "Crea tu mapa" at bounding box center [955, 521] width 100 height 30
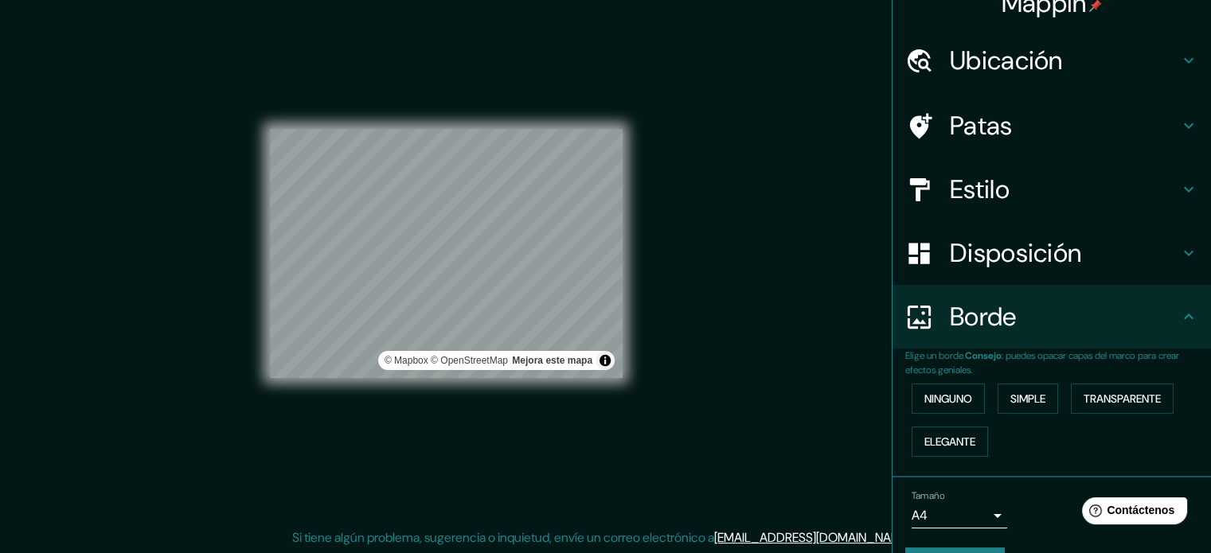
scroll to position [0, 0]
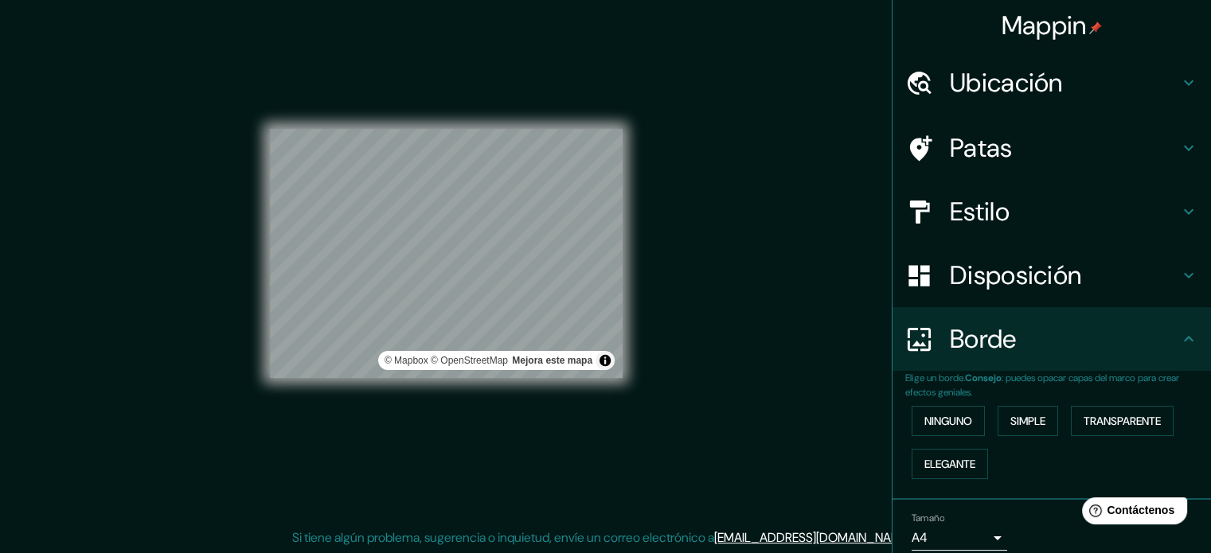
click at [1108, 76] on h4 "Ubicación" at bounding box center [1064, 83] width 229 height 32
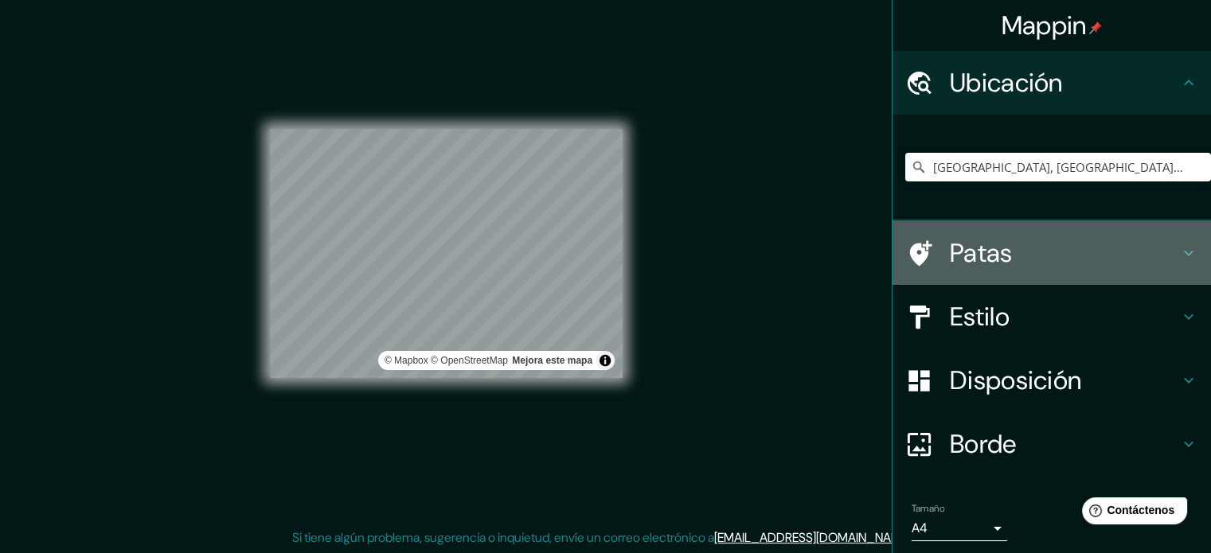
click at [1085, 260] on h4 "Patas" at bounding box center [1064, 253] width 229 height 32
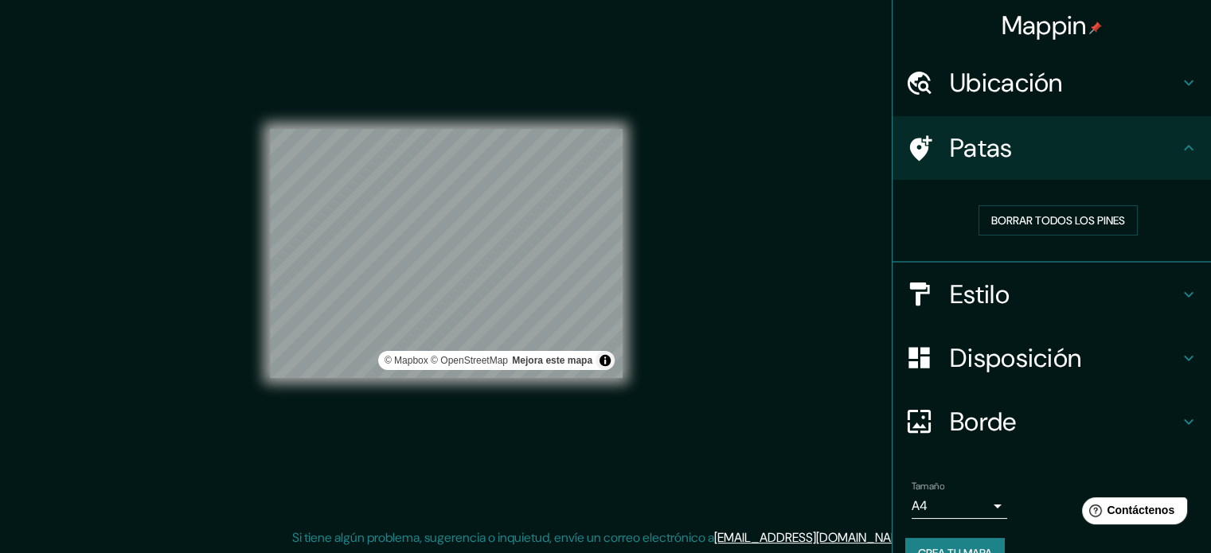
click at [1096, 283] on h4 "Estilo" at bounding box center [1064, 295] width 229 height 32
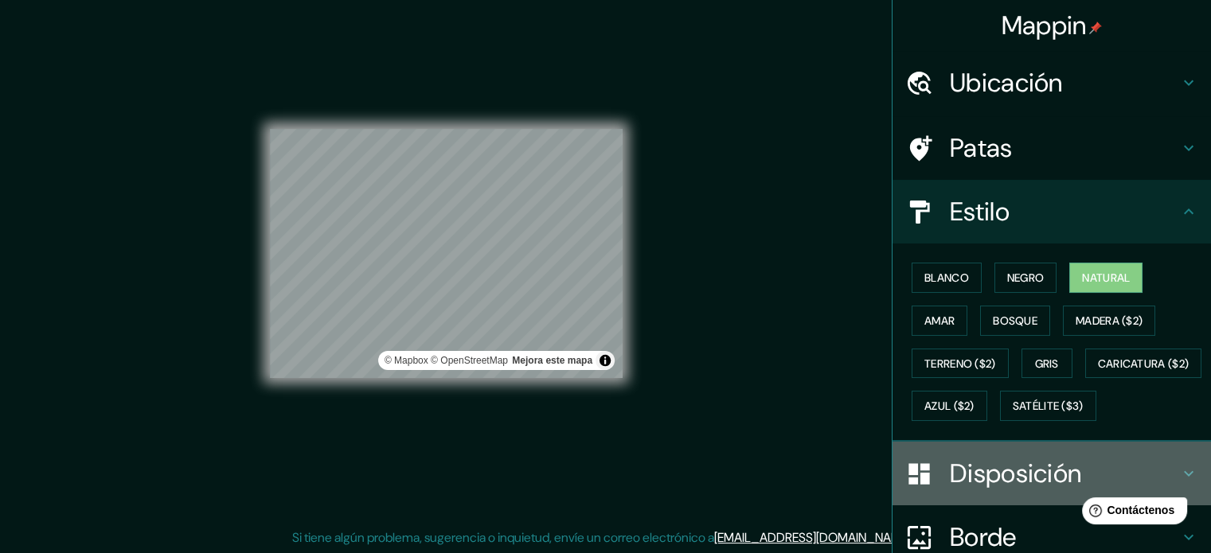
click at [993, 490] on font "Disposición" at bounding box center [1015, 473] width 131 height 33
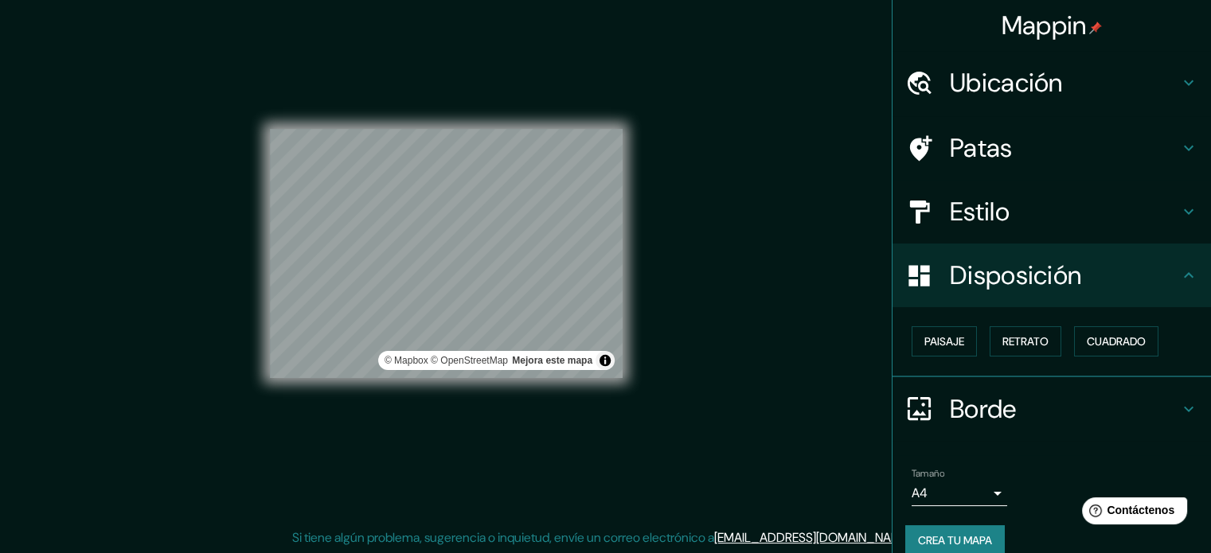
click at [1039, 417] on h4 "Borde" at bounding box center [1064, 409] width 229 height 32
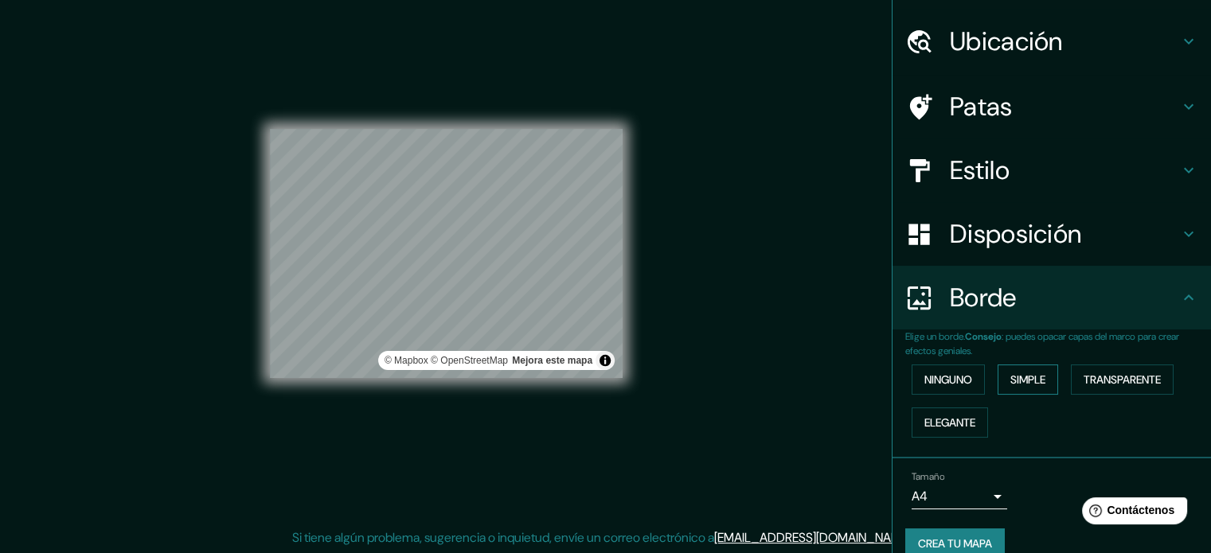
scroll to position [64, 0]
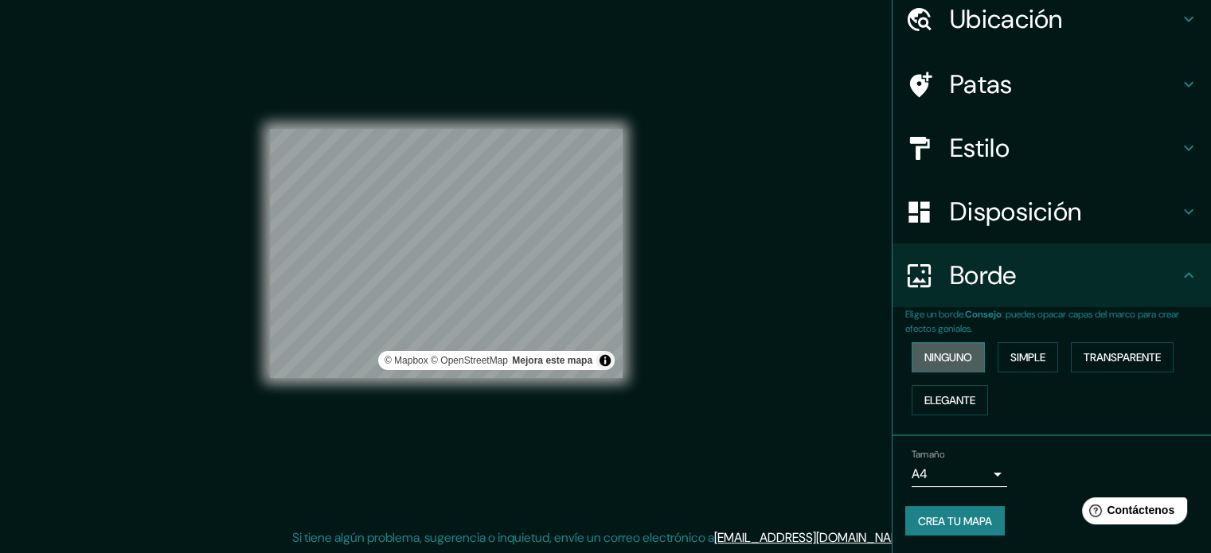
click at [924, 358] on font "Ninguno" at bounding box center [948, 357] width 48 height 14
click at [967, 514] on font "Crea tu mapa" at bounding box center [955, 521] width 74 height 14
click at [955, 492] on div "Tamaño A4 single Crea tu mapa" at bounding box center [1051, 496] width 293 height 107
click at [943, 519] on font "Crea tu mapa" at bounding box center [955, 521] width 74 height 14
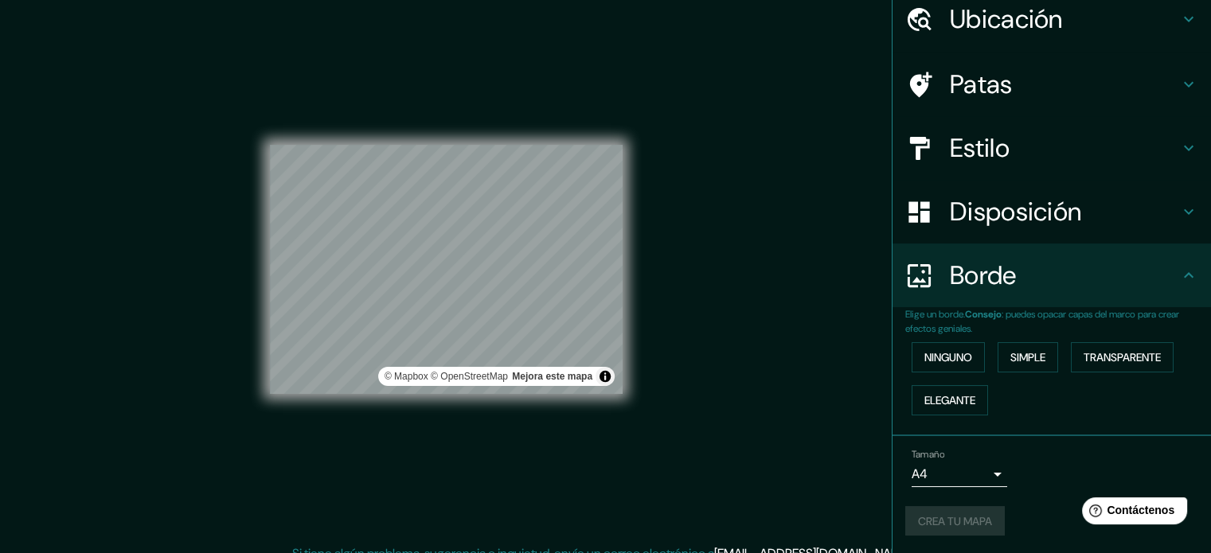
scroll to position [0, 0]
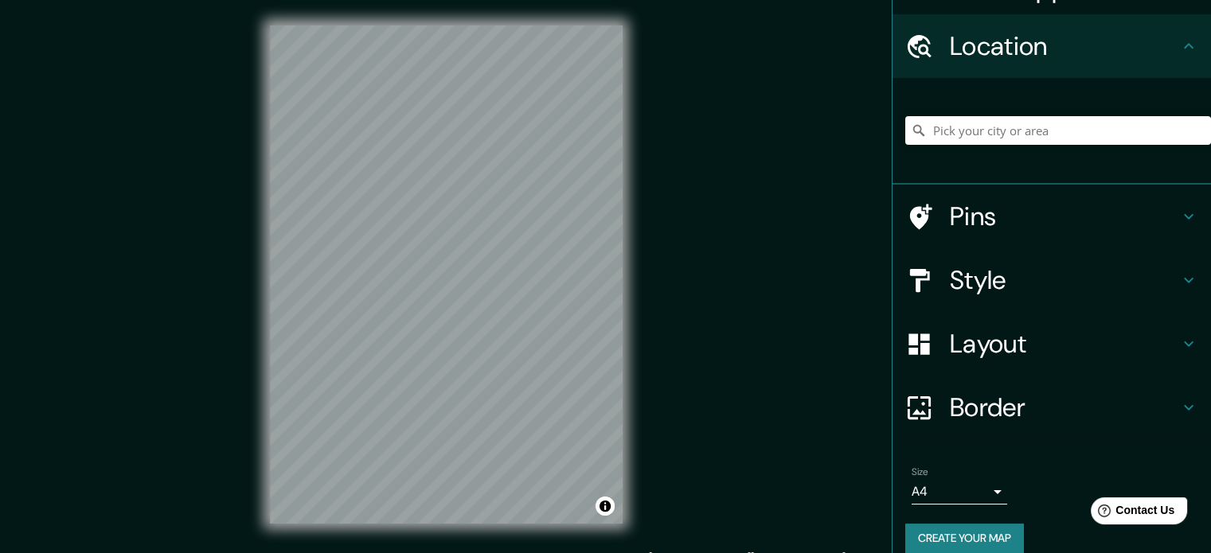
scroll to position [54, 0]
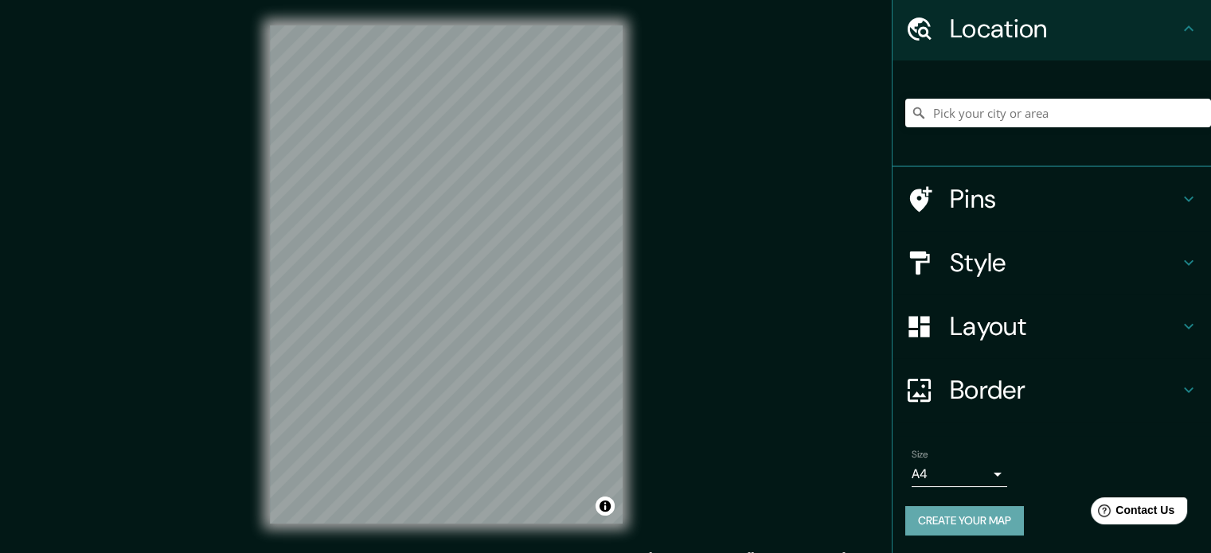
click at [996, 517] on button "Create your map" at bounding box center [964, 520] width 119 height 29
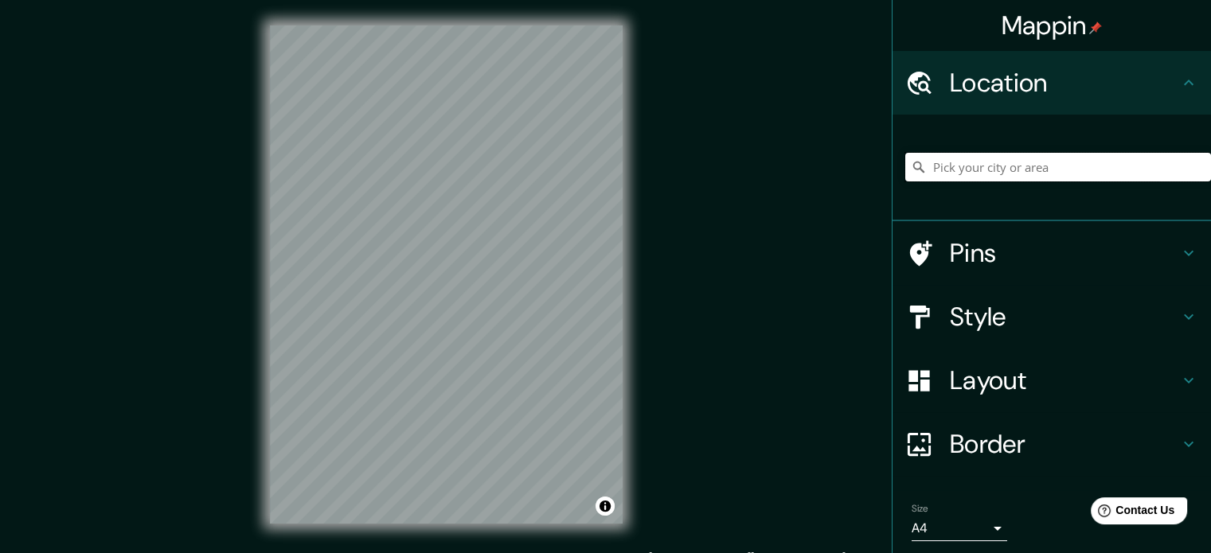
click at [1051, 162] on input "Pick your city or area" at bounding box center [1058, 167] width 306 height 29
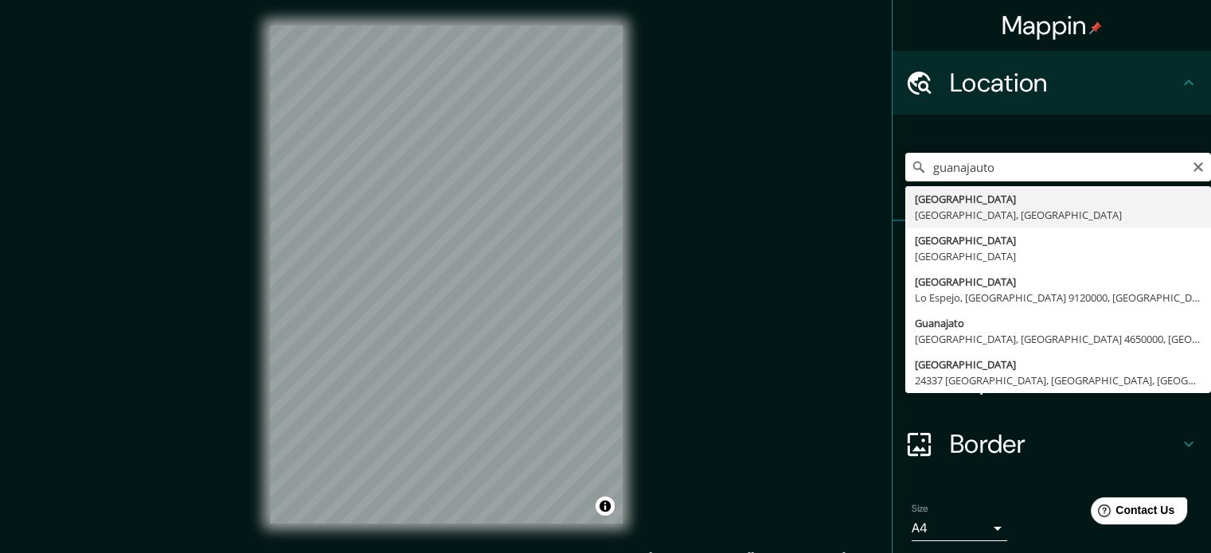
type input "[GEOGRAPHIC_DATA], [GEOGRAPHIC_DATA], [GEOGRAPHIC_DATA]"
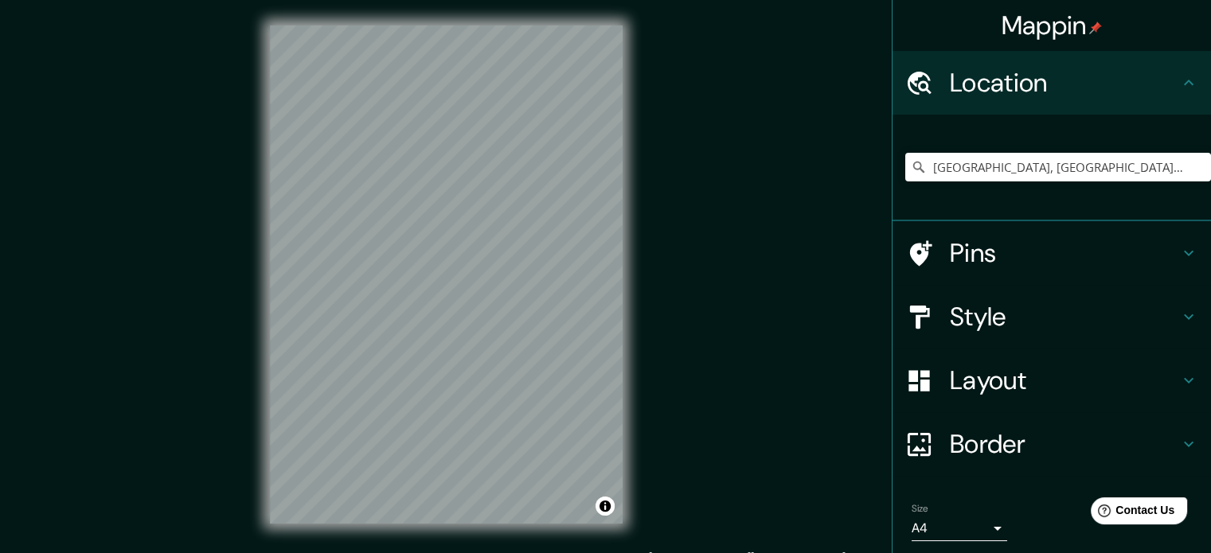
scroll to position [54, 0]
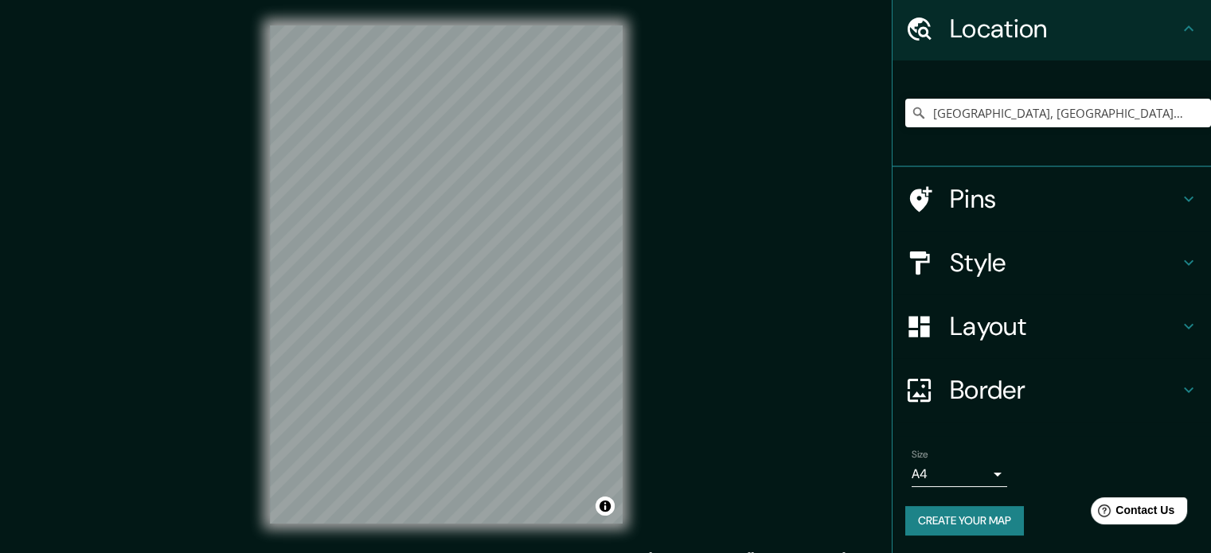
click at [1041, 198] on h4 "Pins" at bounding box center [1064, 199] width 229 height 32
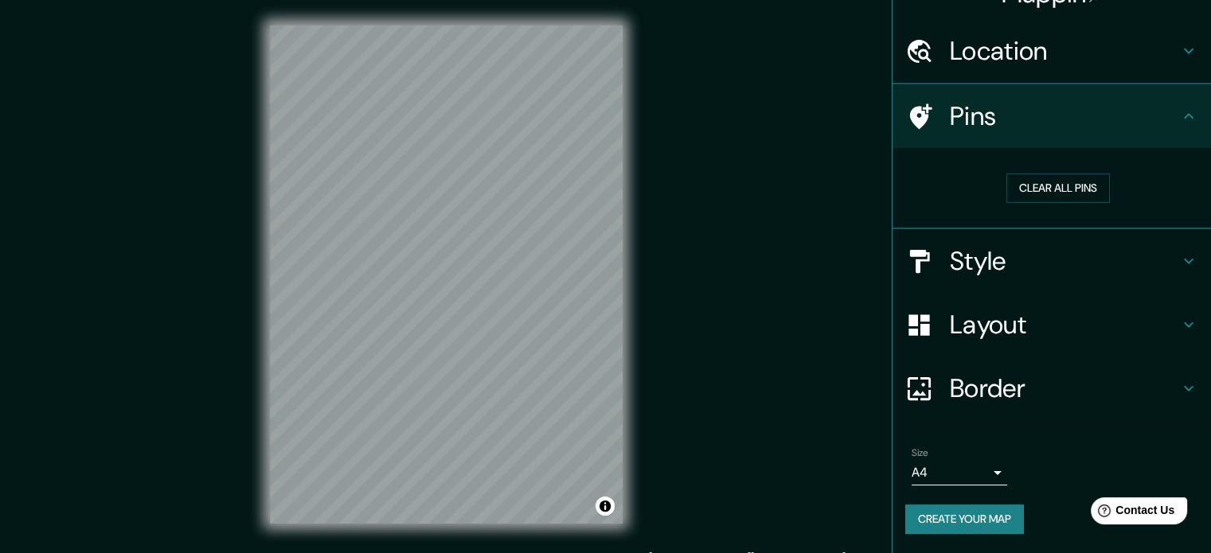
scroll to position [30, 0]
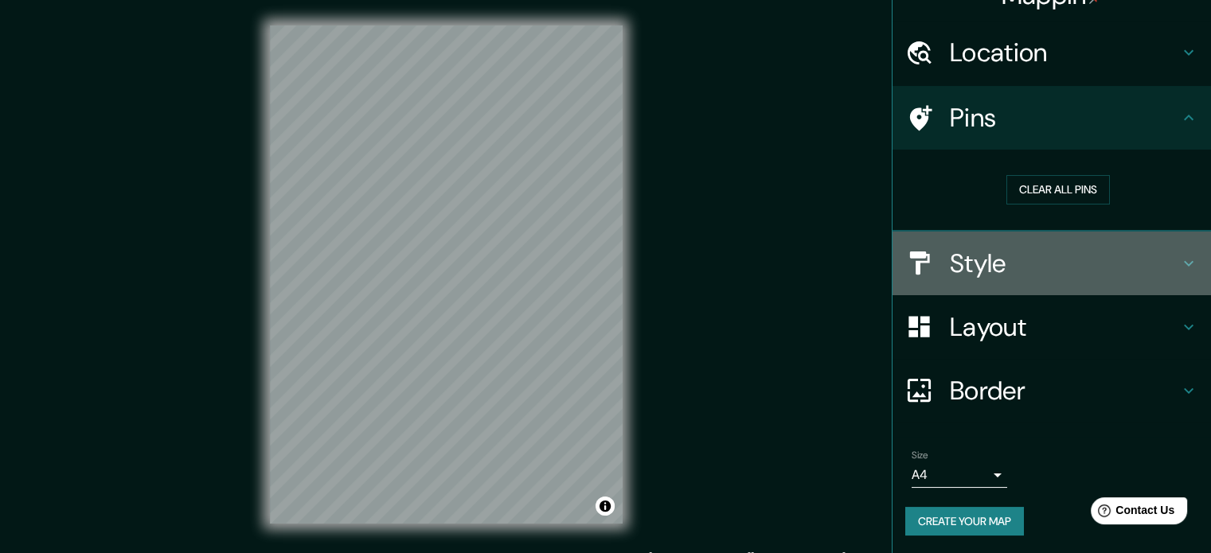
click at [1096, 259] on h4 "Style" at bounding box center [1064, 264] width 229 height 32
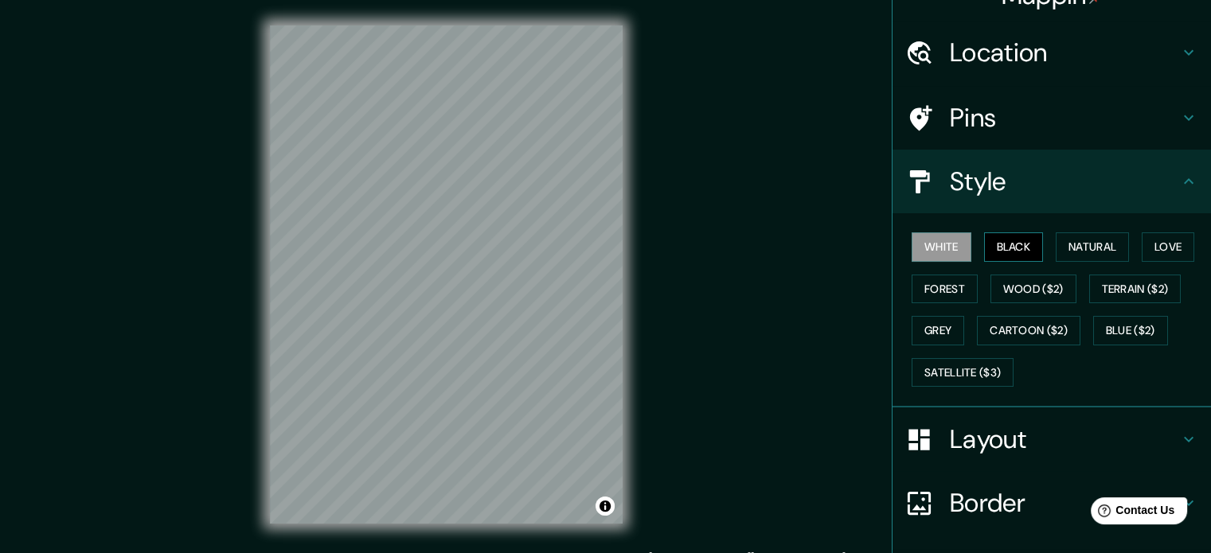
click at [1005, 252] on button "Black" at bounding box center [1014, 246] width 60 height 29
click at [1083, 251] on button "Natural" at bounding box center [1092, 246] width 73 height 29
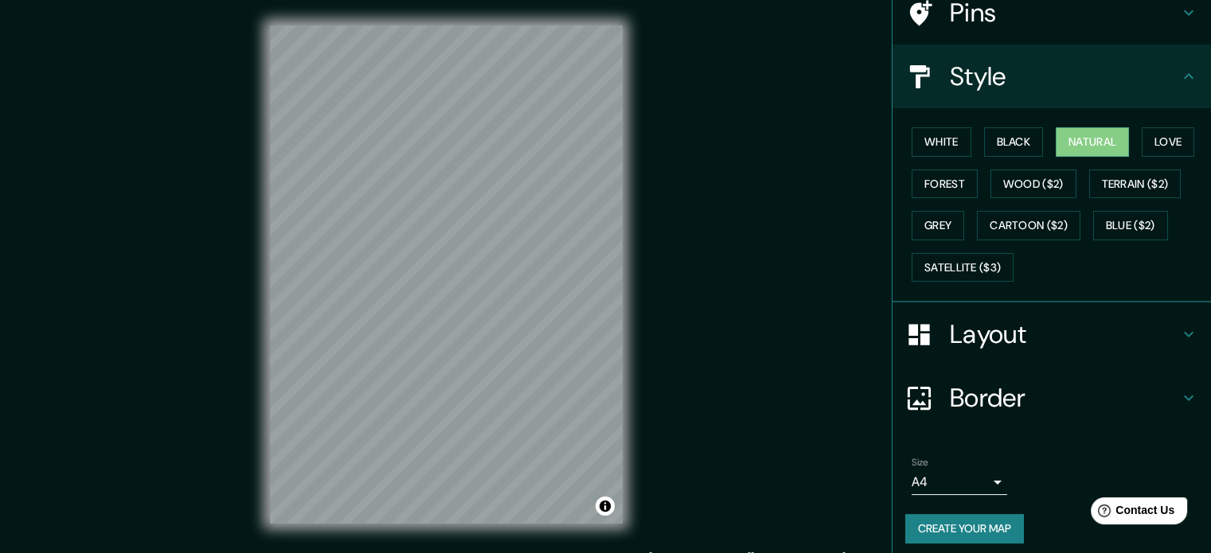
scroll to position [142, 0]
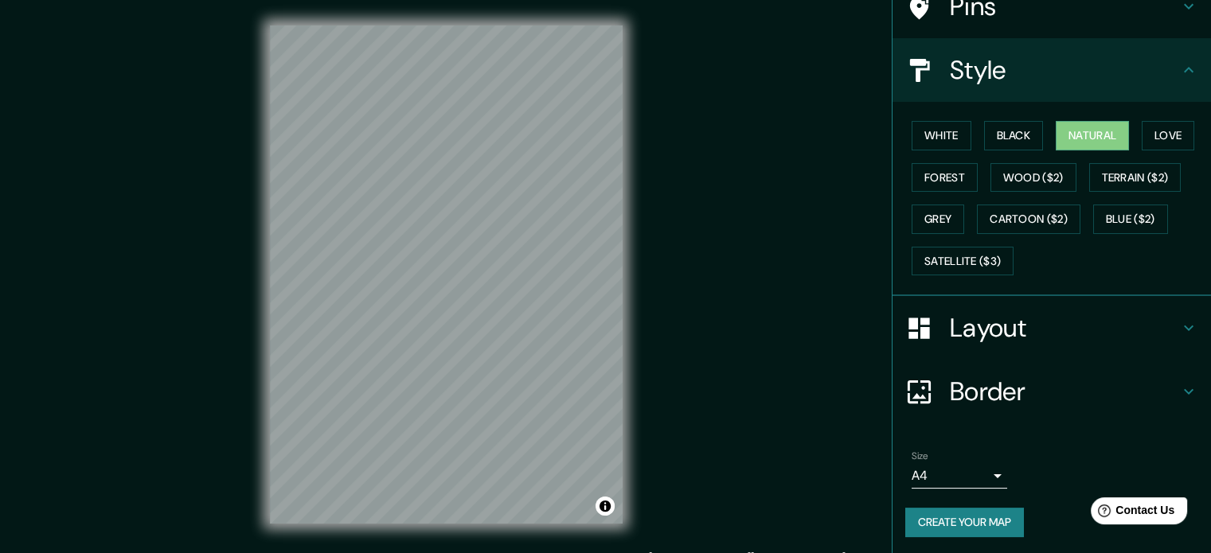
click at [968, 518] on button "Create your map" at bounding box center [964, 522] width 119 height 29
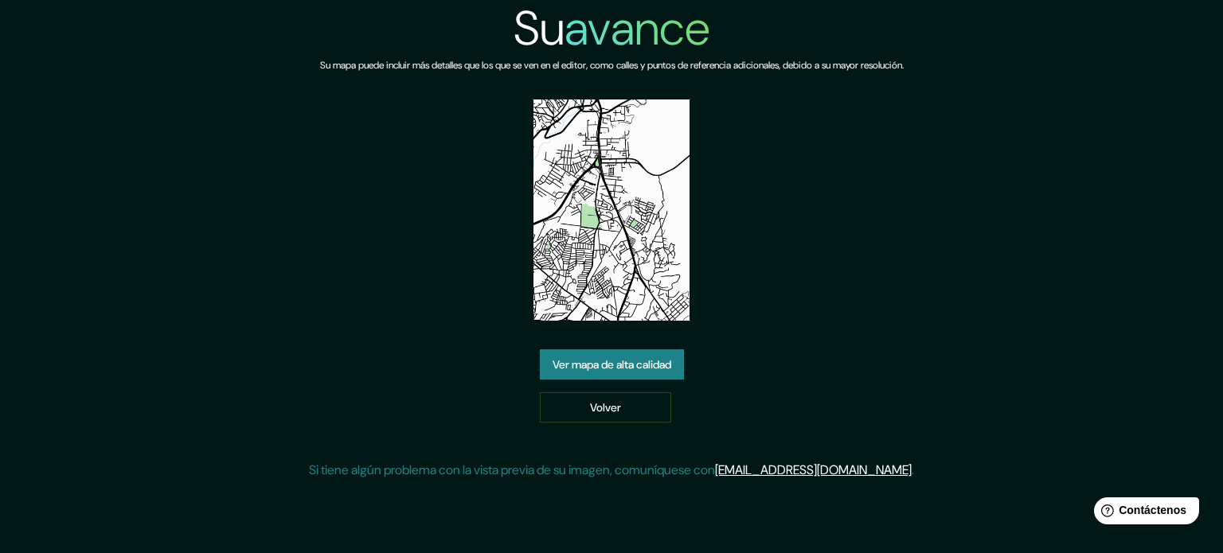
click at [653, 359] on font "Ver mapa de alta calidad" at bounding box center [611, 364] width 119 height 14
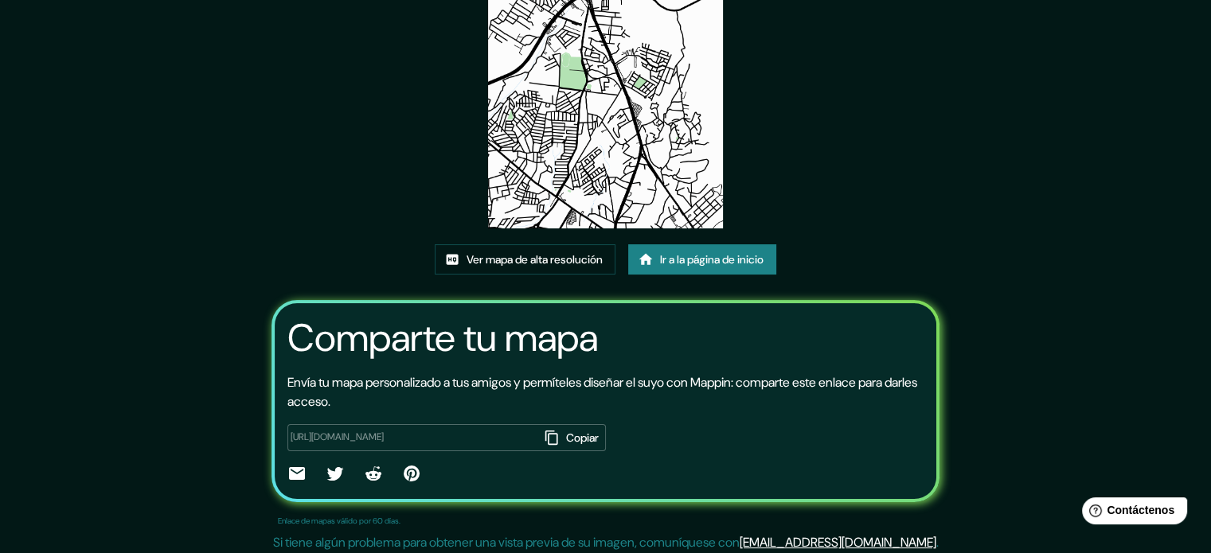
scroll to position [178, 0]
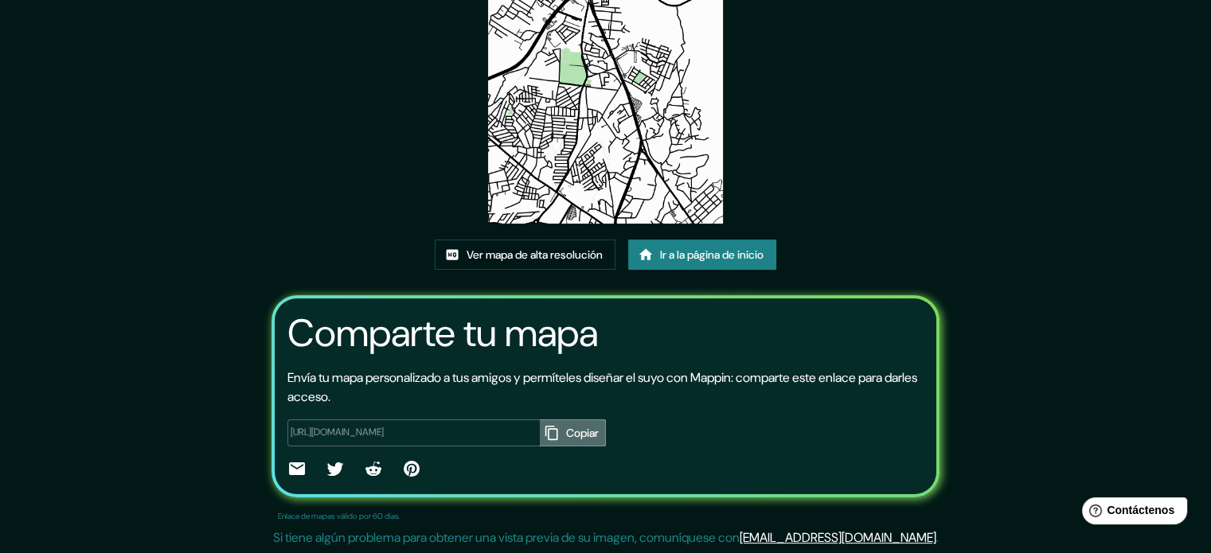
click at [566, 434] on font "Copiar" at bounding box center [582, 433] width 33 height 14
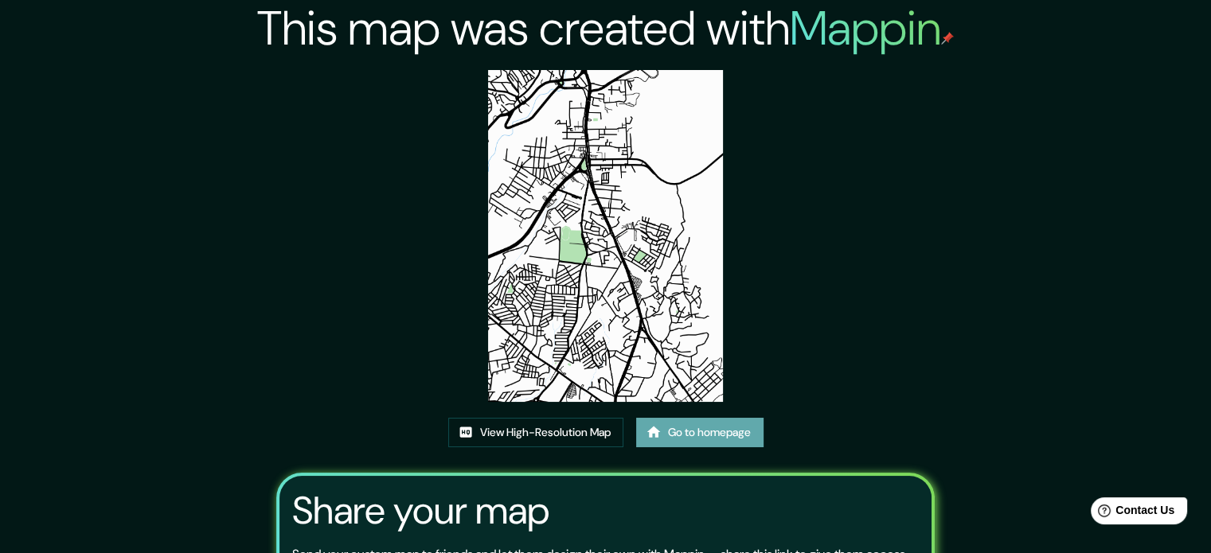
click at [710, 435] on link "Go to homepage" at bounding box center [699, 432] width 127 height 29
click at [572, 439] on link "View High-Resolution Map" at bounding box center [535, 432] width 175 height 29
